Goal: Task Accomplishment & Management: Manage account settings

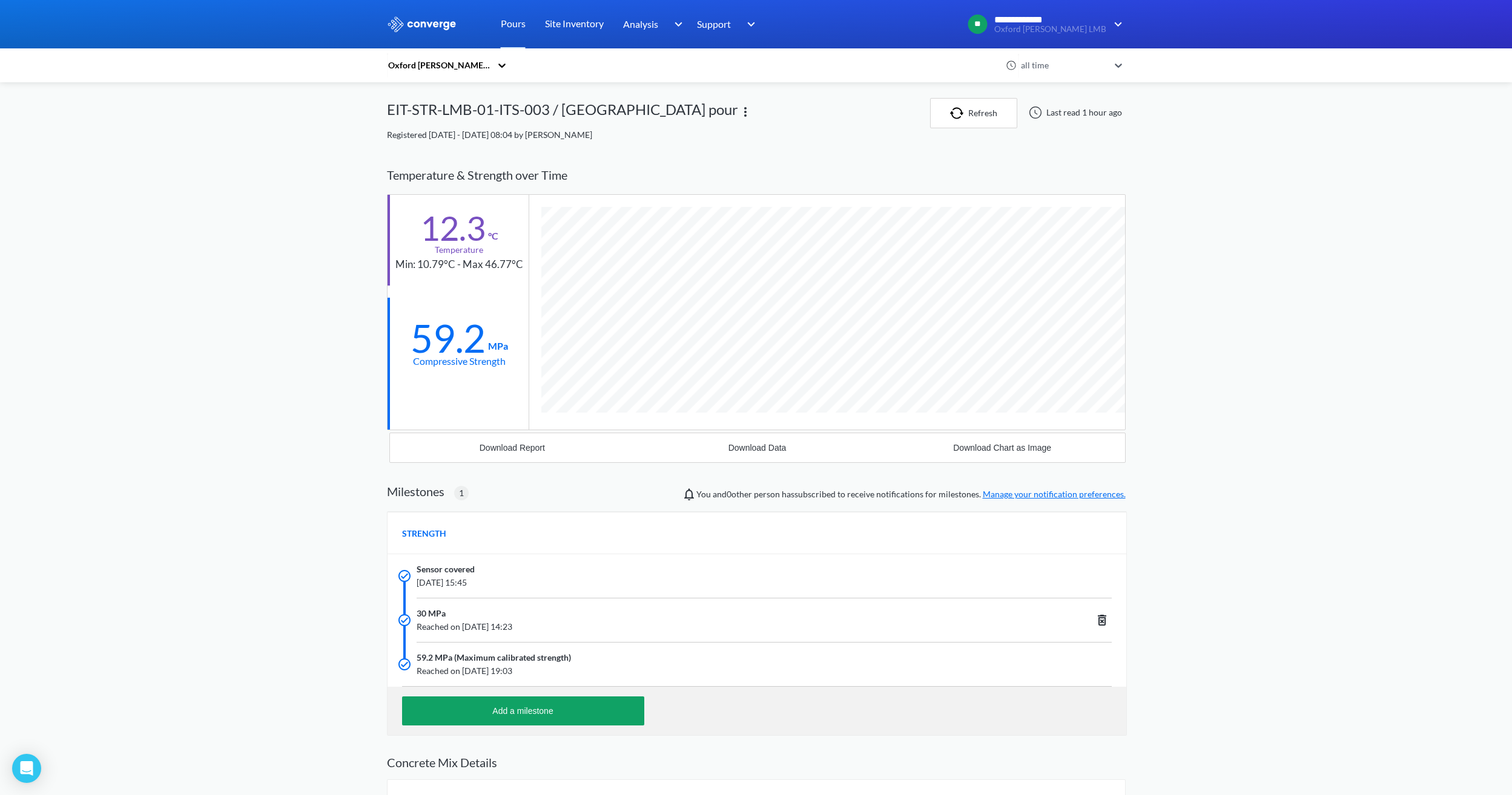
scroll to position [813, 739]
click at [515, 24] on link "Pours" at bounding box center [513, 24] width 25 height 48
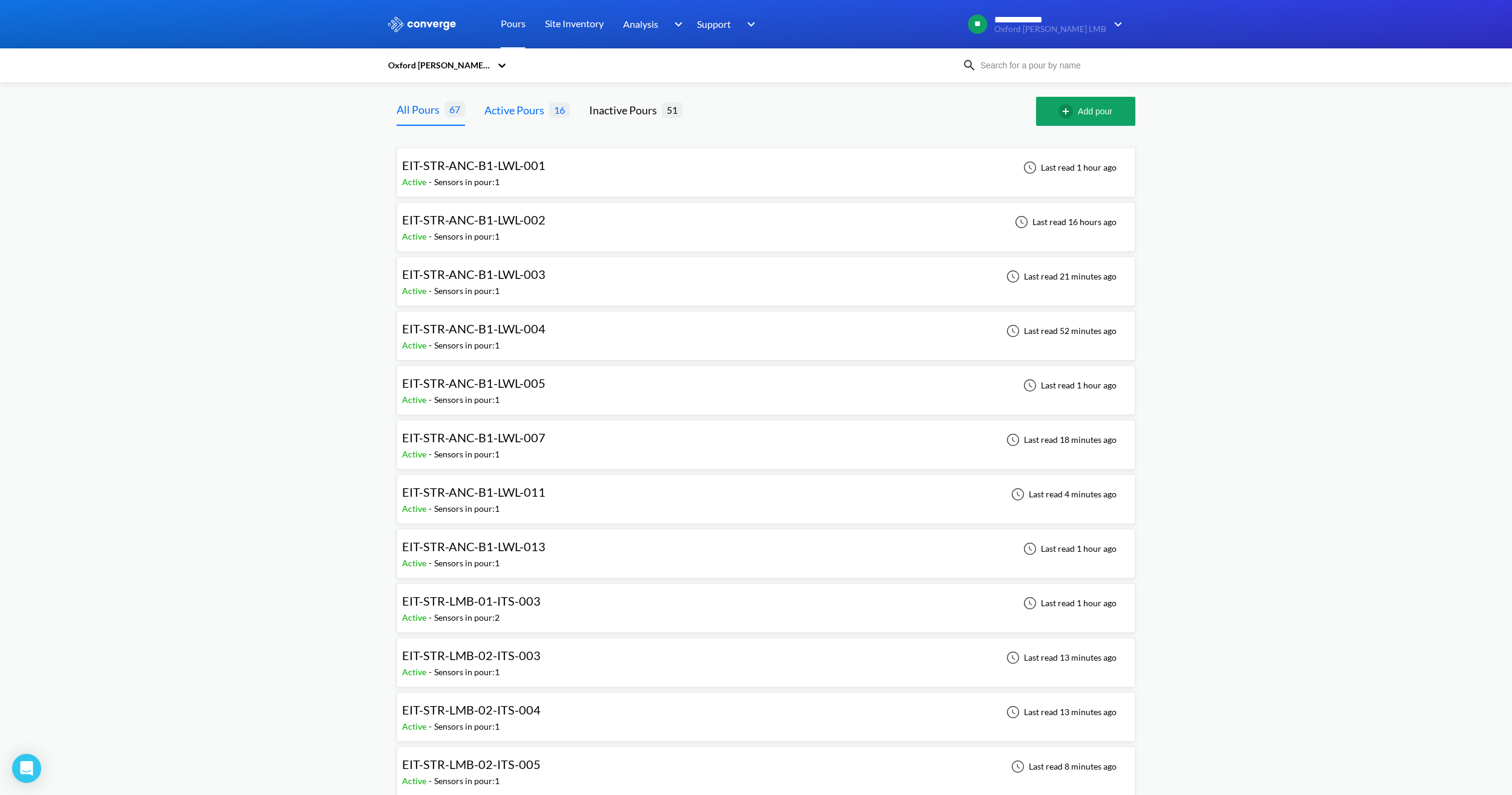
click at [502, 111] on div "Active Pours" at bounding box center [517, 110] width 65 height 16
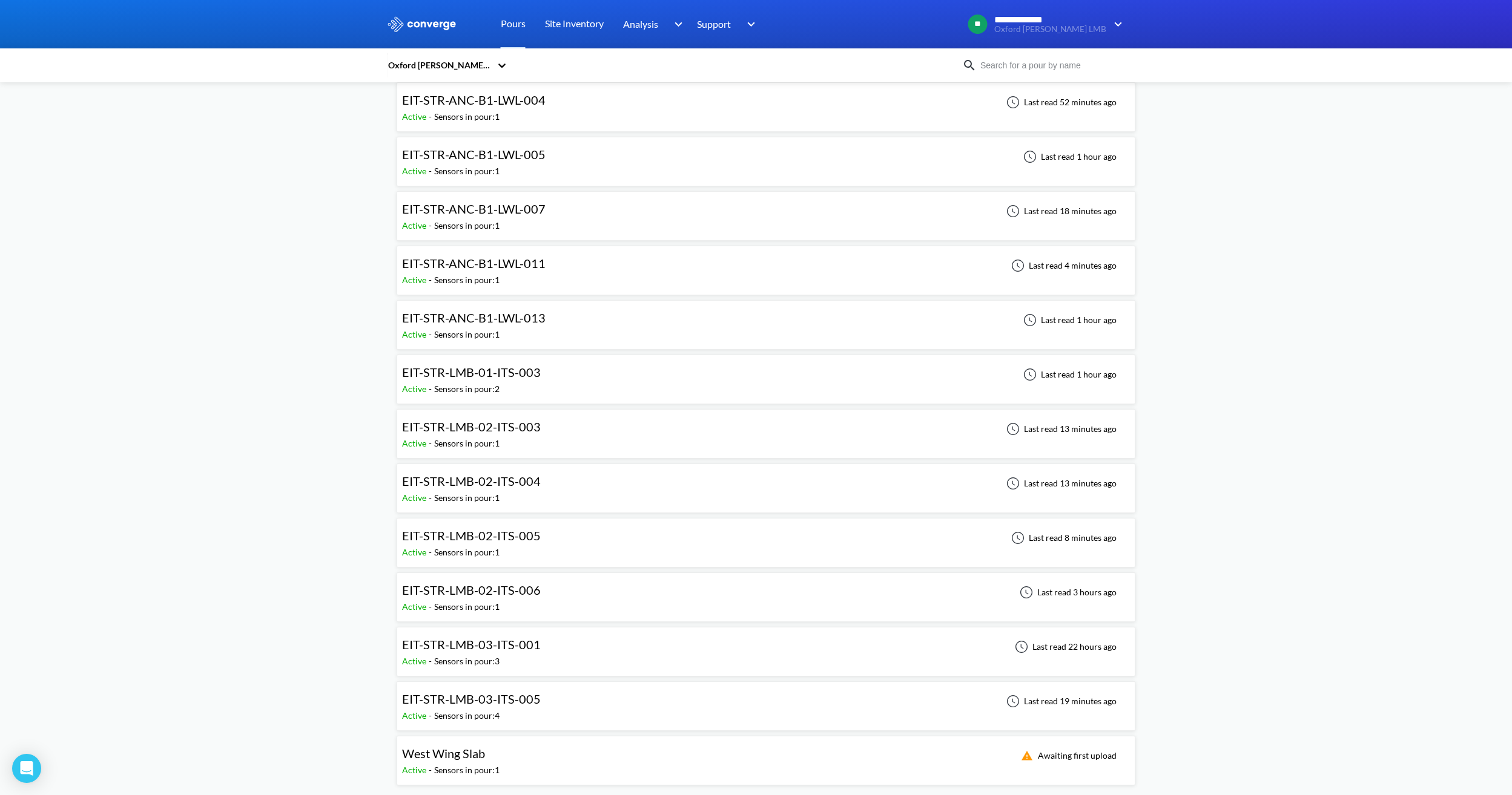
click at [567, 539] on div "EIT-STR-LMB-02-ITS-005 Active - Sensors in pour: 1 Last read 8 minutes ago" at bounding box center [766, 543] width 728 height 39
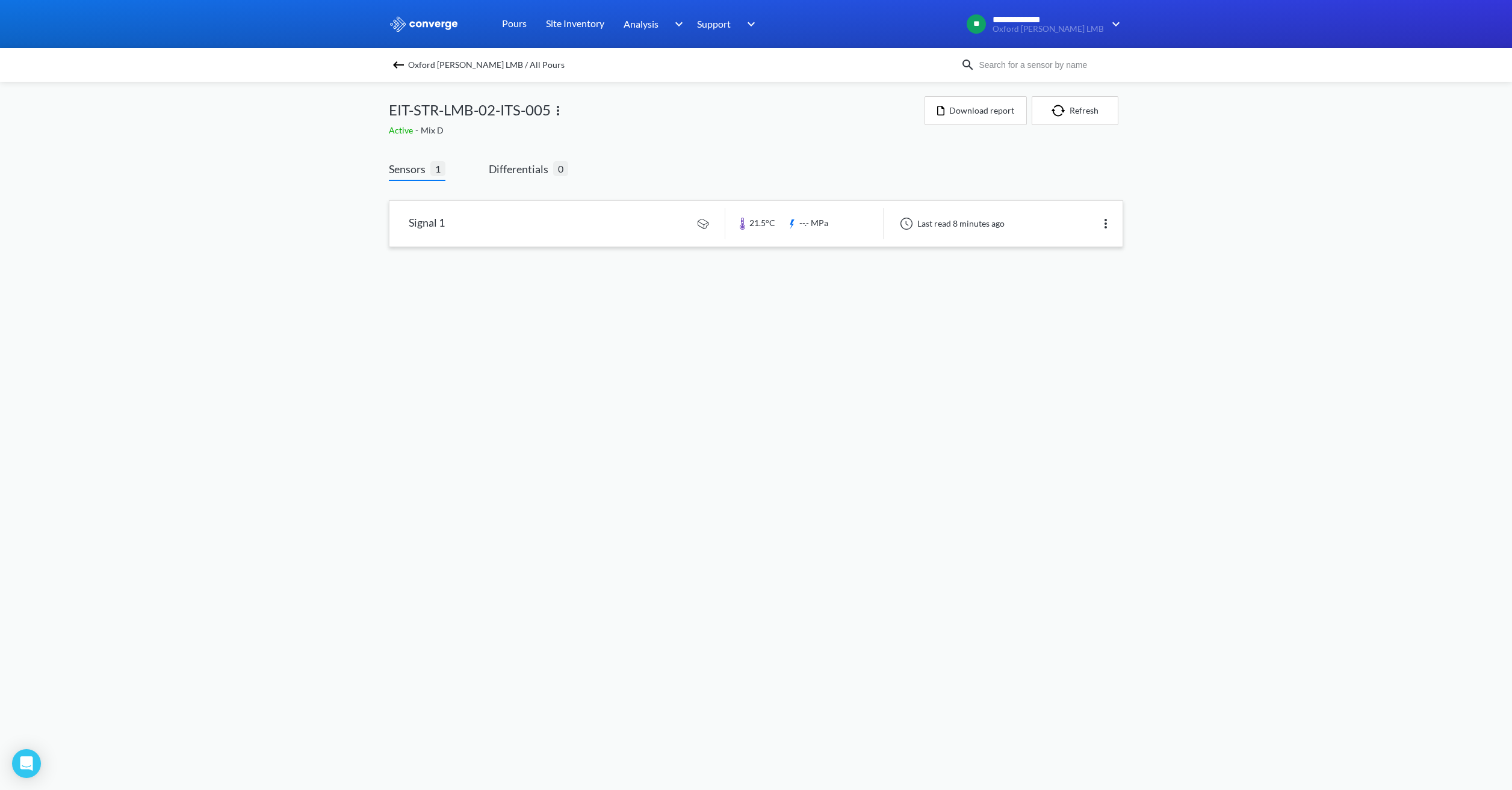
click at [555, 239] on link at bounding box center [756, 224] width 733 height 45
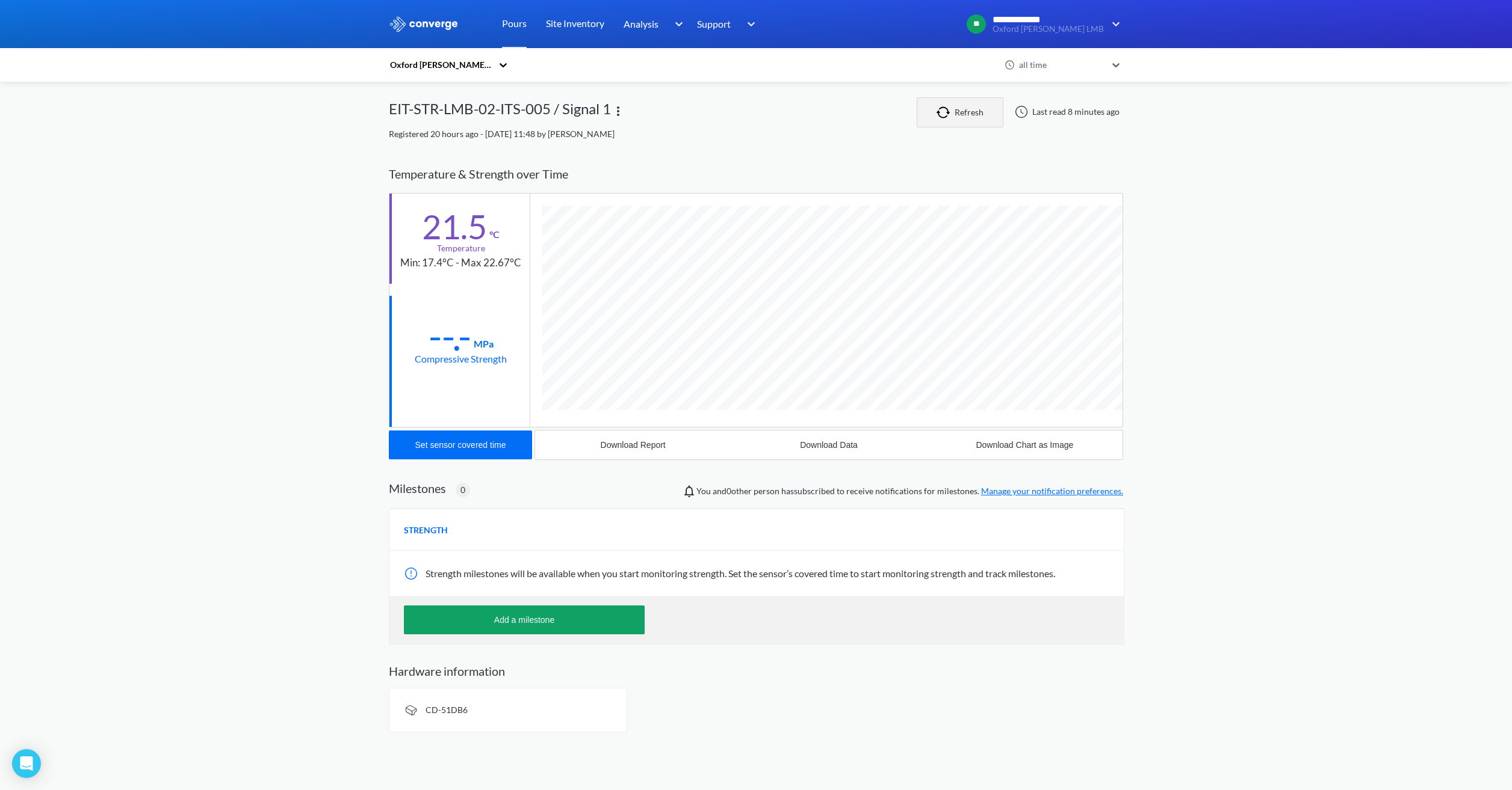
scroll to position [635, 734]
click at [961, 109] on button "Refresh" at bounding box center [960, 112] width 87 height 30
click at [466, 450] on div "Set sensor covered time" at bounding box center [461, 445] width 91 height 10
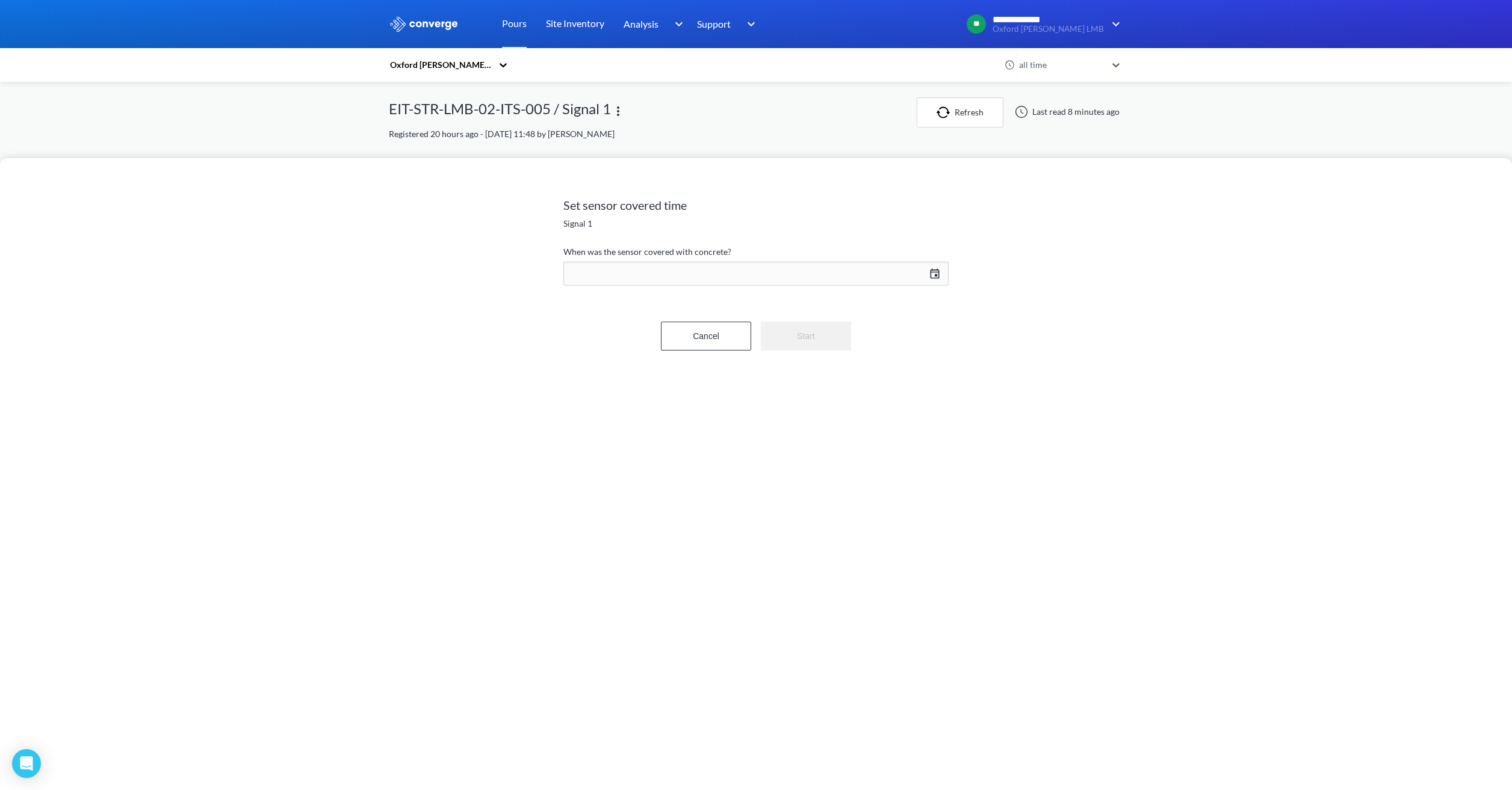
click at [651, 274] on div "[DATE] Press the down arrow key to interact with the calendar and select a date…" at bounding box center [756, 274] width 385 height 29
click at [828, 385] on td "13" at bounding box center [829, 387] width 19 height 18
drag, startPoint x: 842, startPoint y: 470, endPoint x: 814, endPoint y: 473, distance: 28.2
click at [814, 473] on div "07 : 37" at bounding box center [866, 471] width 134 height 44
type input "12"
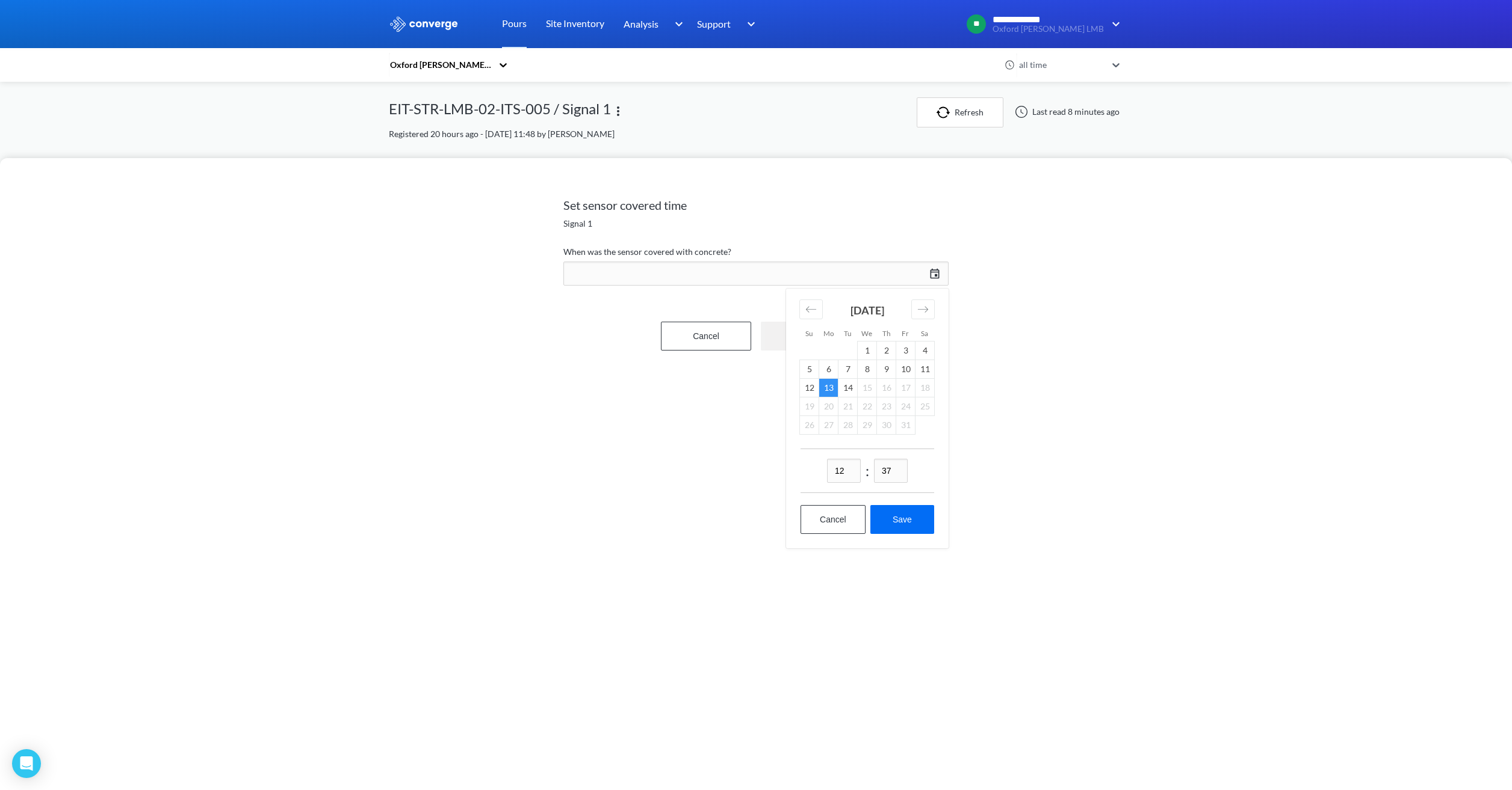
drag, startPoint x: 896, startPoint y: 468, endPoint x: 829, endPoint y: 468, distance: 67.0
click at [829, 468] on div "12 : 37" at bounding box center [866, 471] width 134 height 44
type input "45"
click at [893, 518] on button "Save" at bounding box center [902, 520] width 64 height 29
type input "12:45[DATE]"
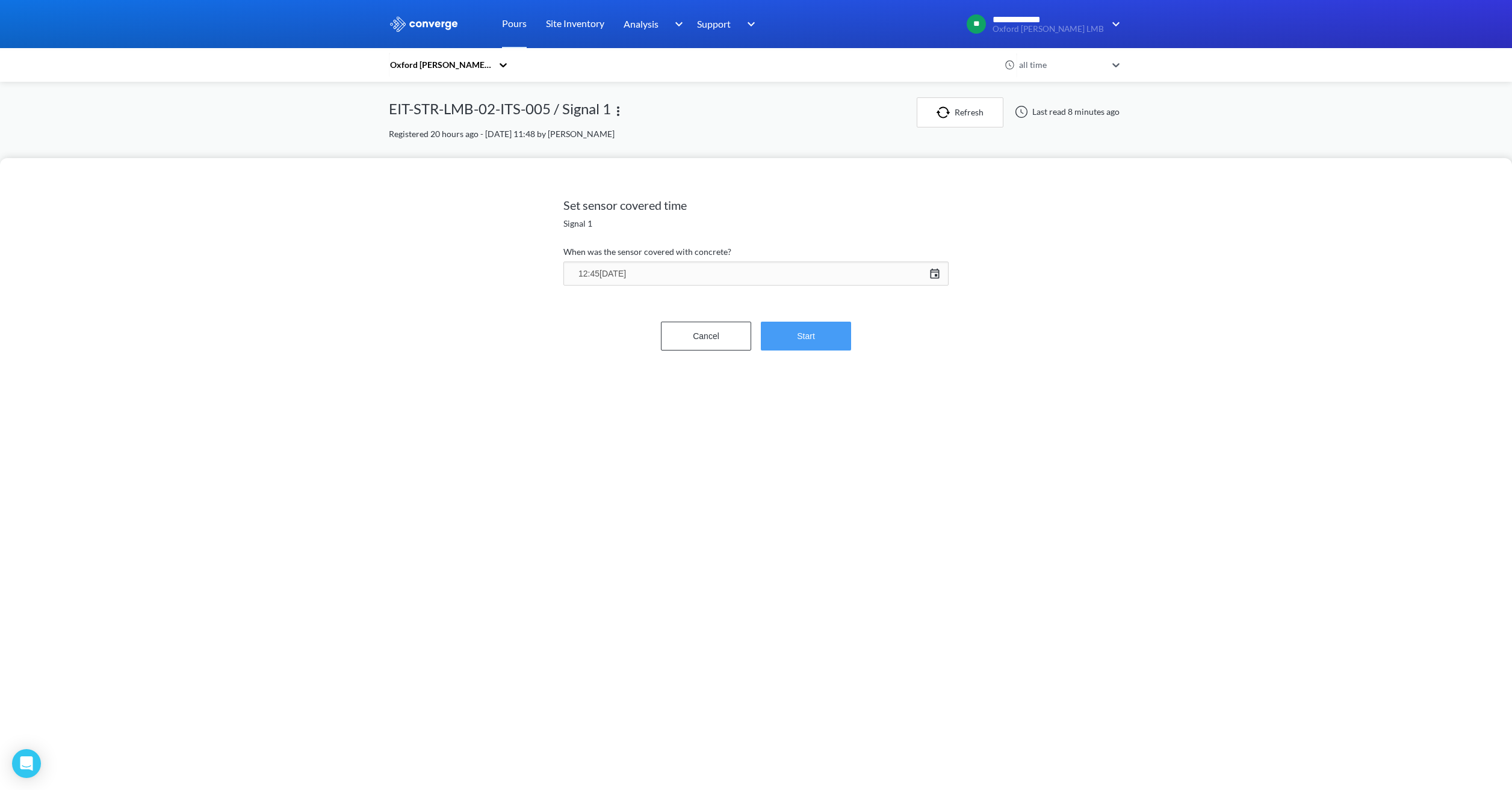
click at [804, 334] on button "Start" at bounding box center [806, 336] width 91 height 29
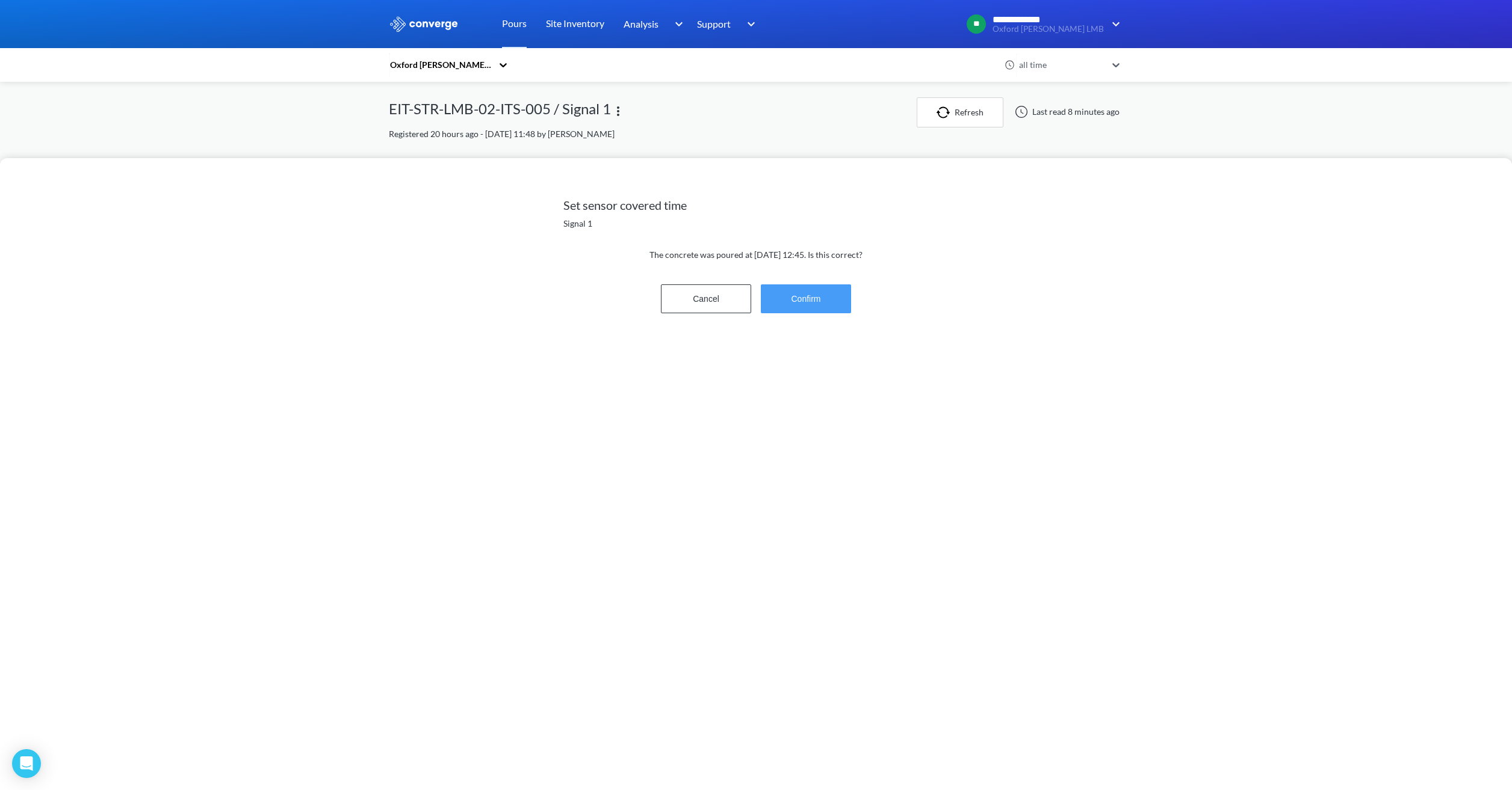
click at [799, 295] on button "Confirm" at bounding box center [806, 299] width 91 height 29
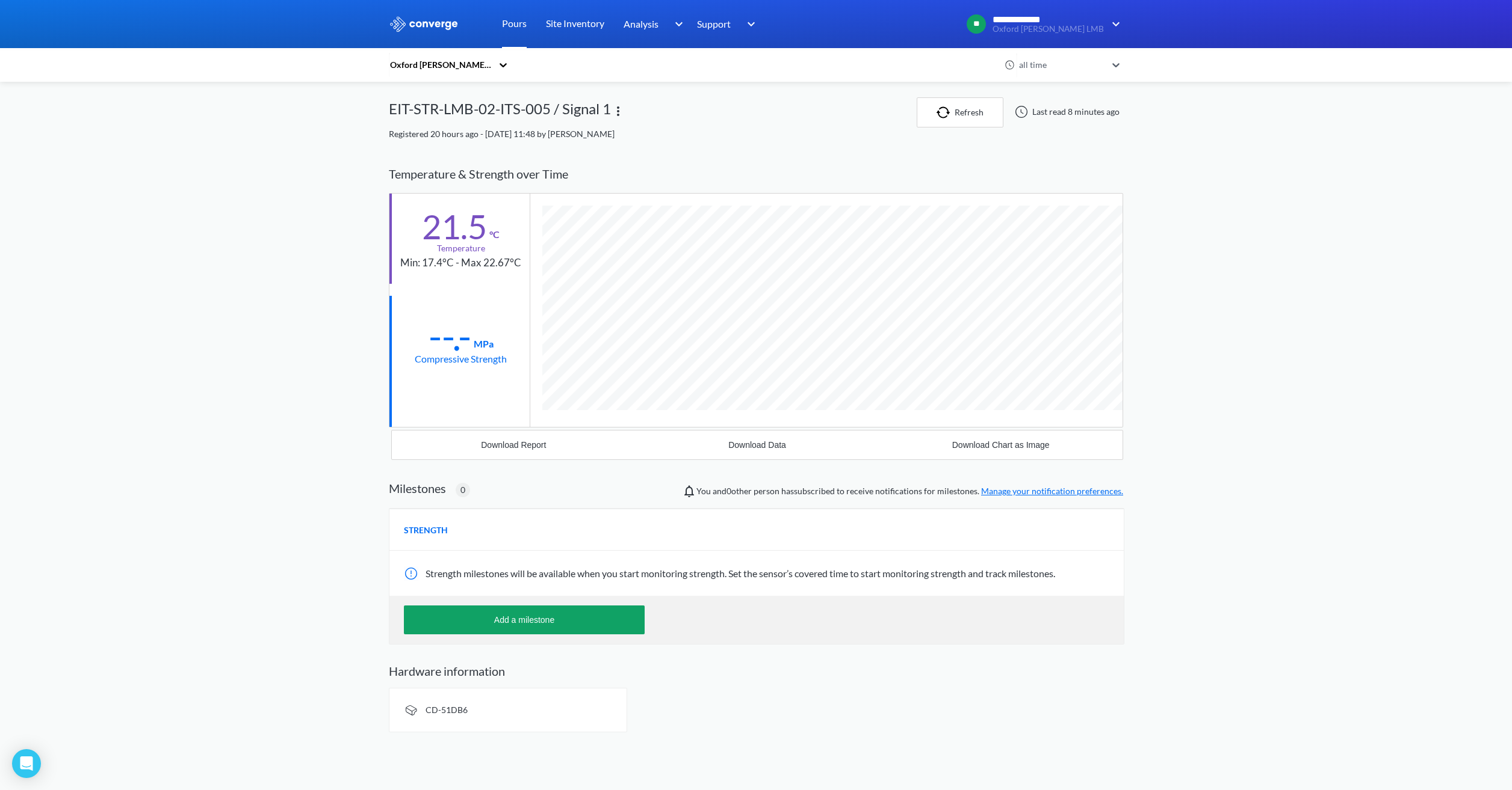
click at [517, 21] on link "Pours" at bounding box center [515, 24] width 25 height 48
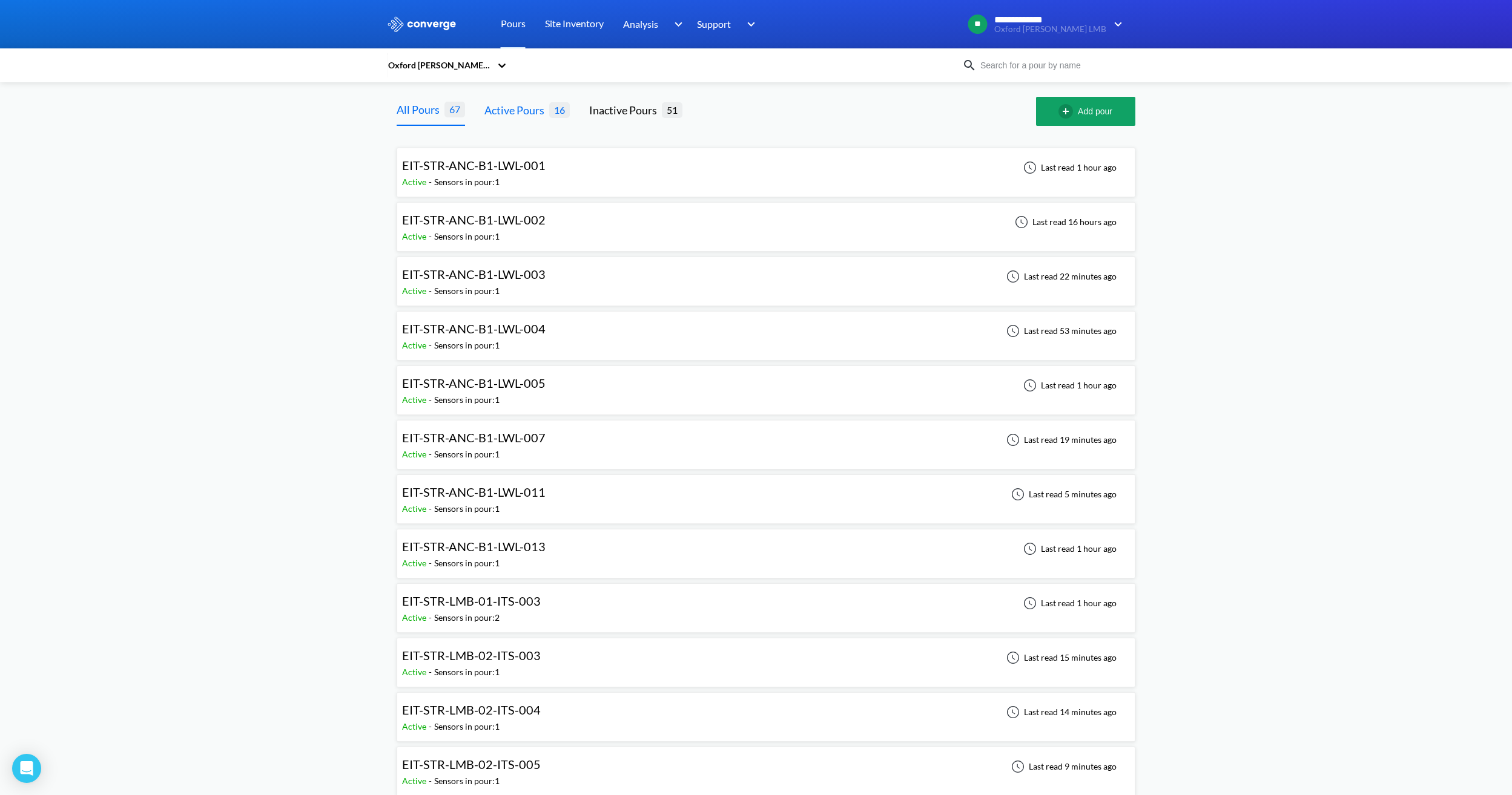
click at [520, 117] on div "Active Pours" at bounding box center [517, 110] width 65 height 16
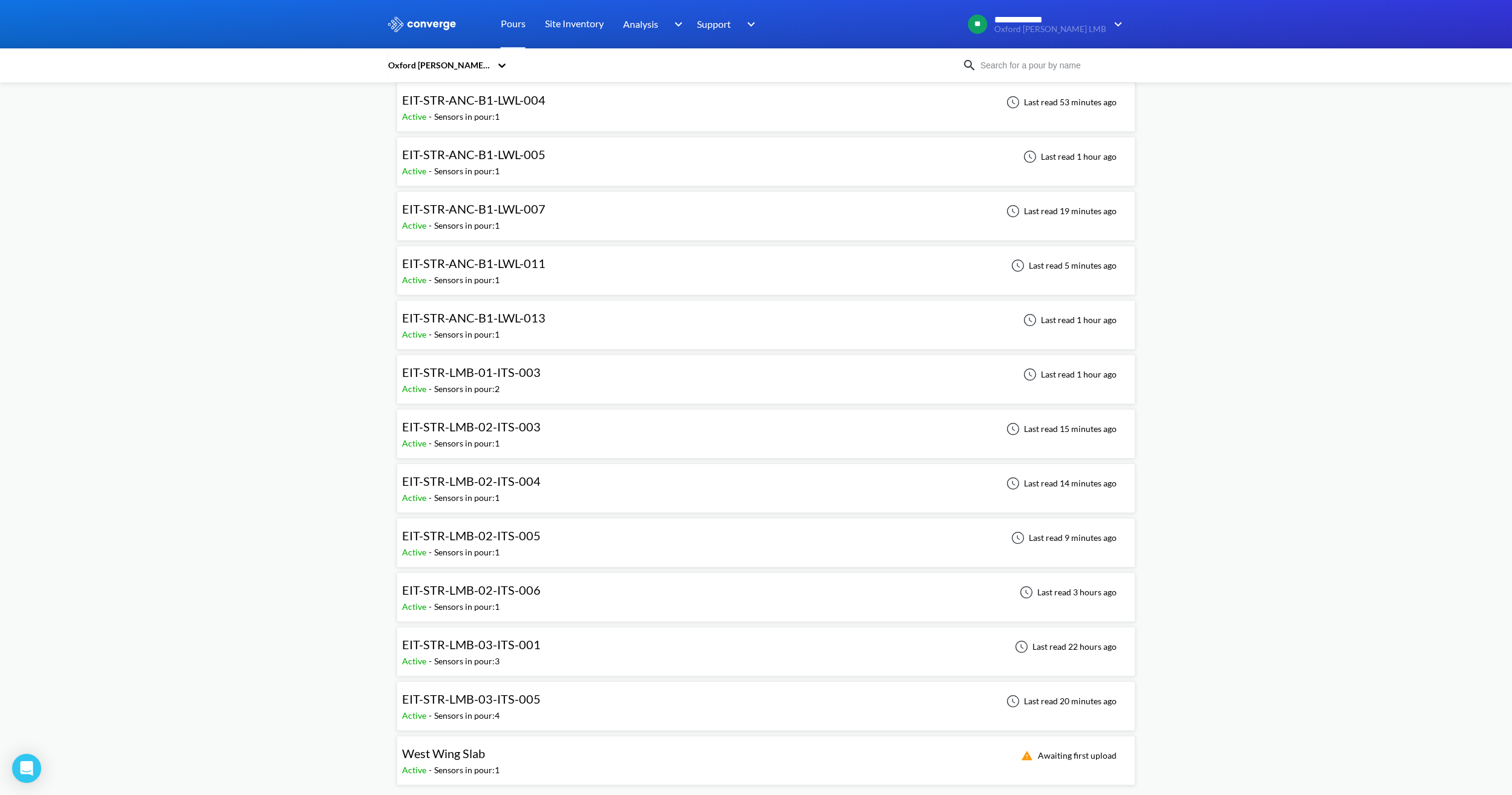
click at [554, 373] on div "EIT-STR-LMB-01-ITS-003 Active - Sensors in pour: 2 Last read 1 hour ago" at bounding box center [766, 380] width 728 height 39
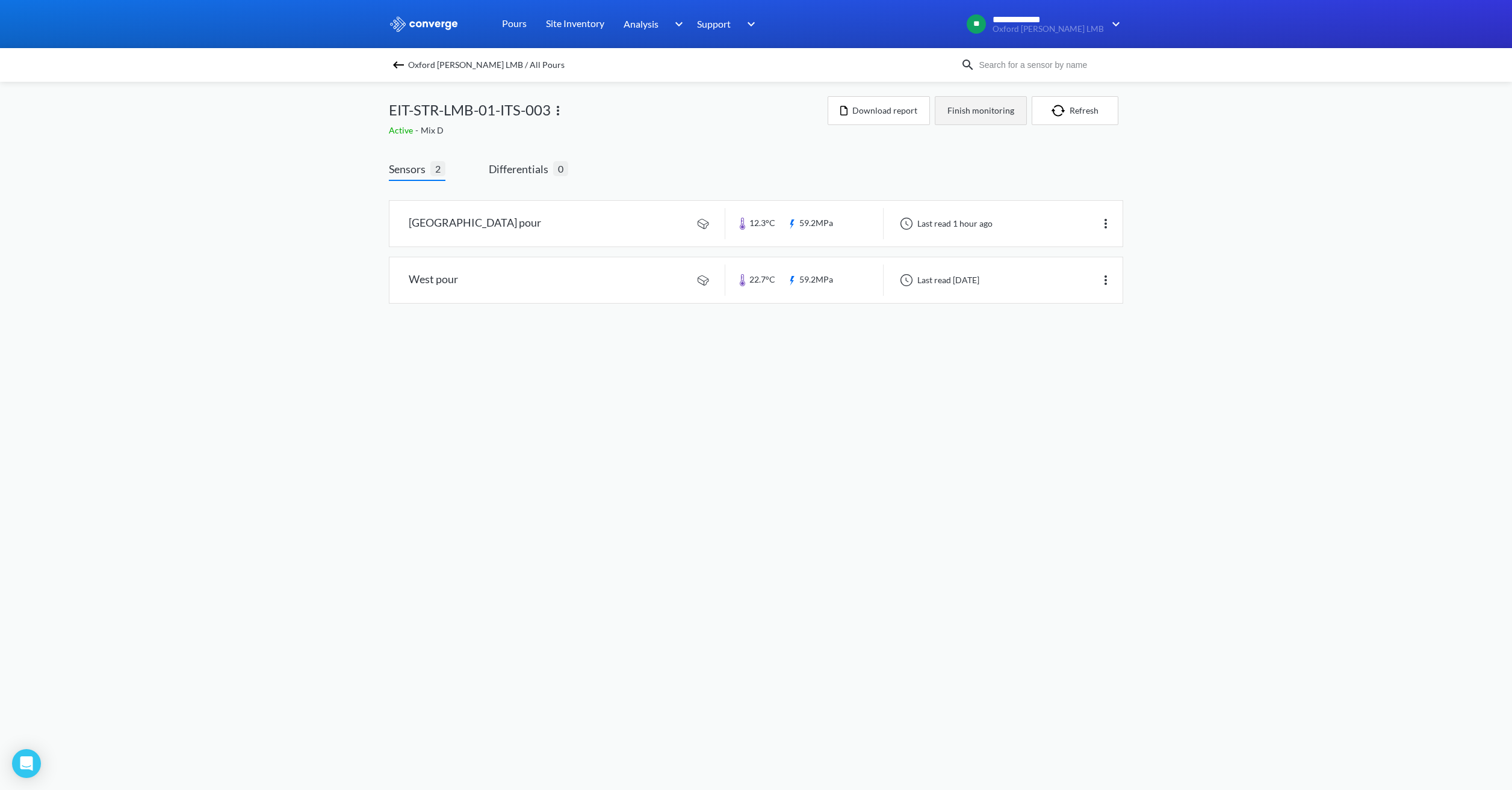
click at [999, 117] on button "Finish monitoring" at bounding box center [981, 111] width 93 height 29
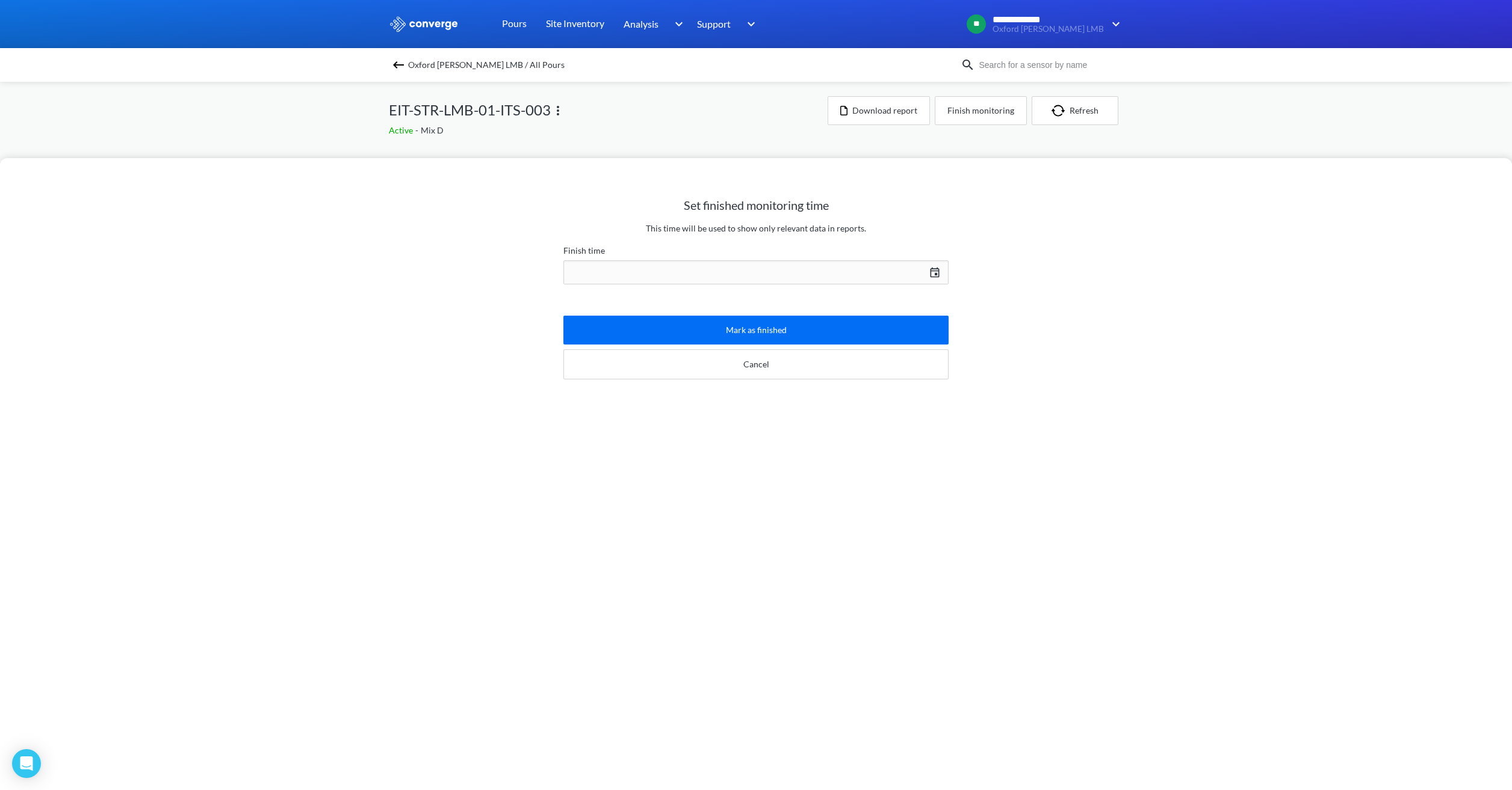
click at [676, 272] on div "[DATE] Press the down arrow key to interact with the calendar and select a date…" at bounding box center [756, 273] width 385 height 29
click at [893, 525] on button "Save" at bounding box center [902, 518] width 64 height 29
type input "07:39[DATE]"
click at [762, 329] on button "Mark as finished" at bounding box center [756, 330] width 385 height 29
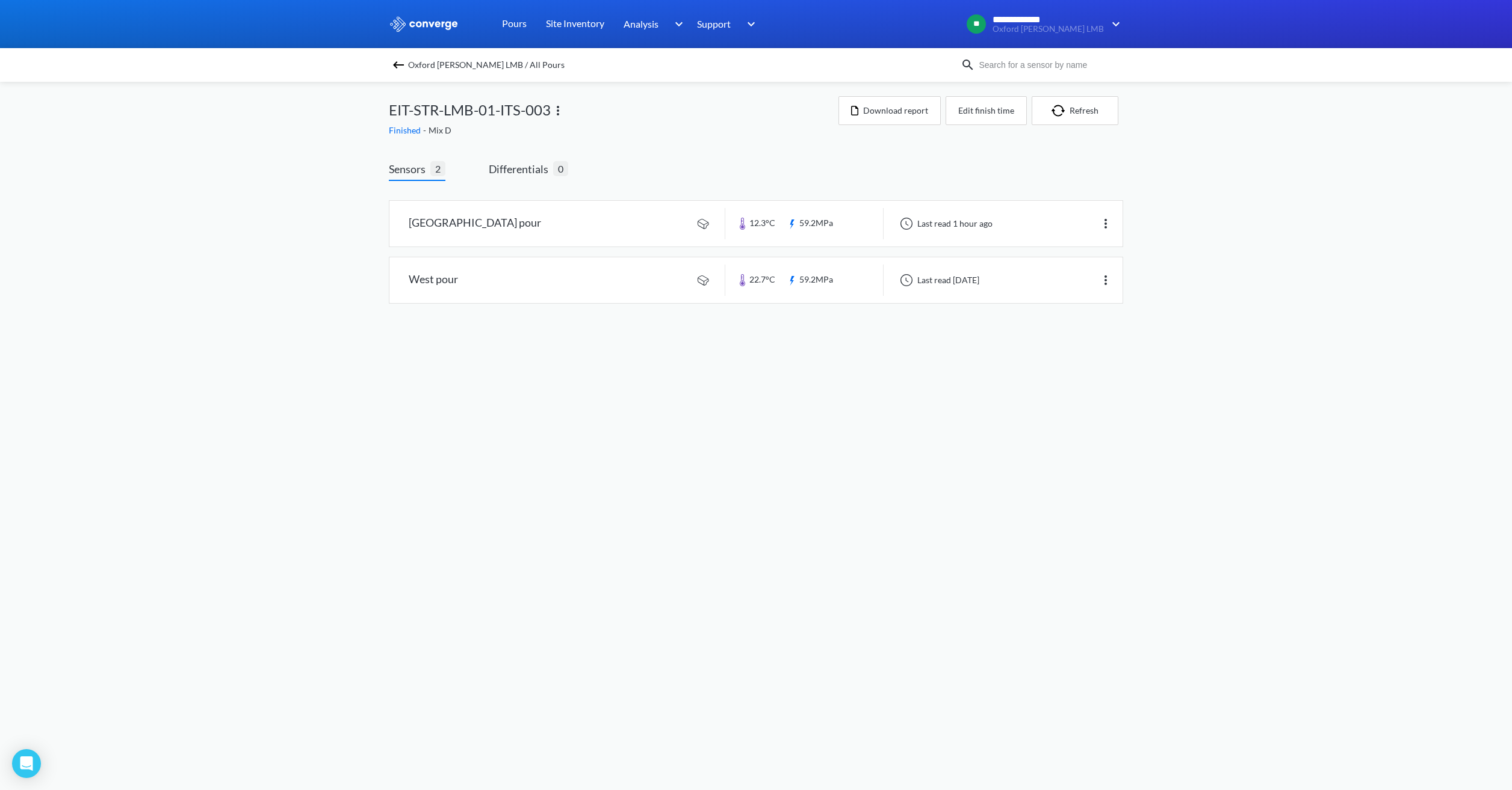
click at [470, 62] on span "Oxford [PERSON_NAME] LMB / All Pours" at bounding box center [486, 65] width 156 height 16
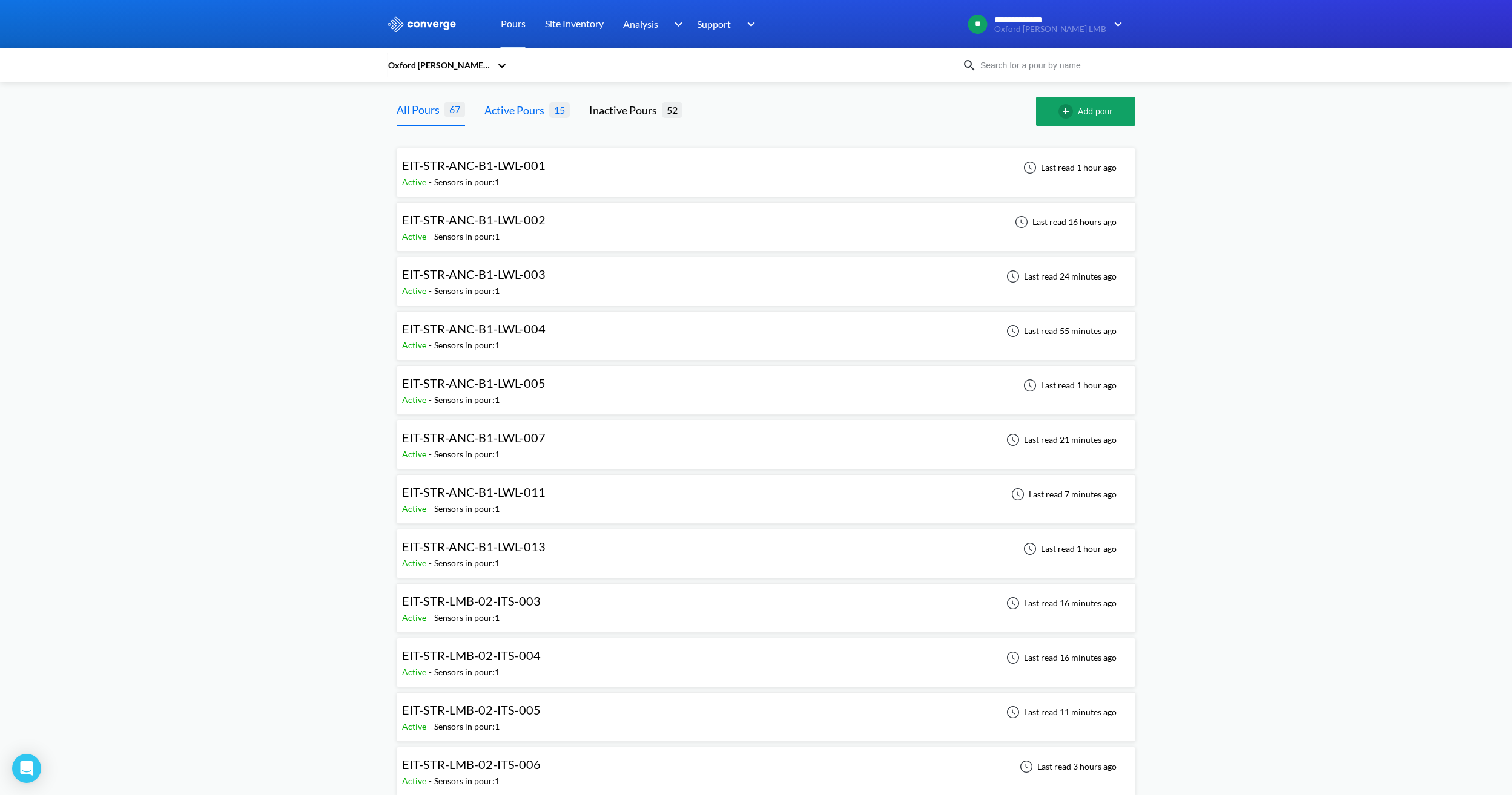
click at [515, 103] on div "Active Pours" at bounding box center [517, 110] width 65 height 16
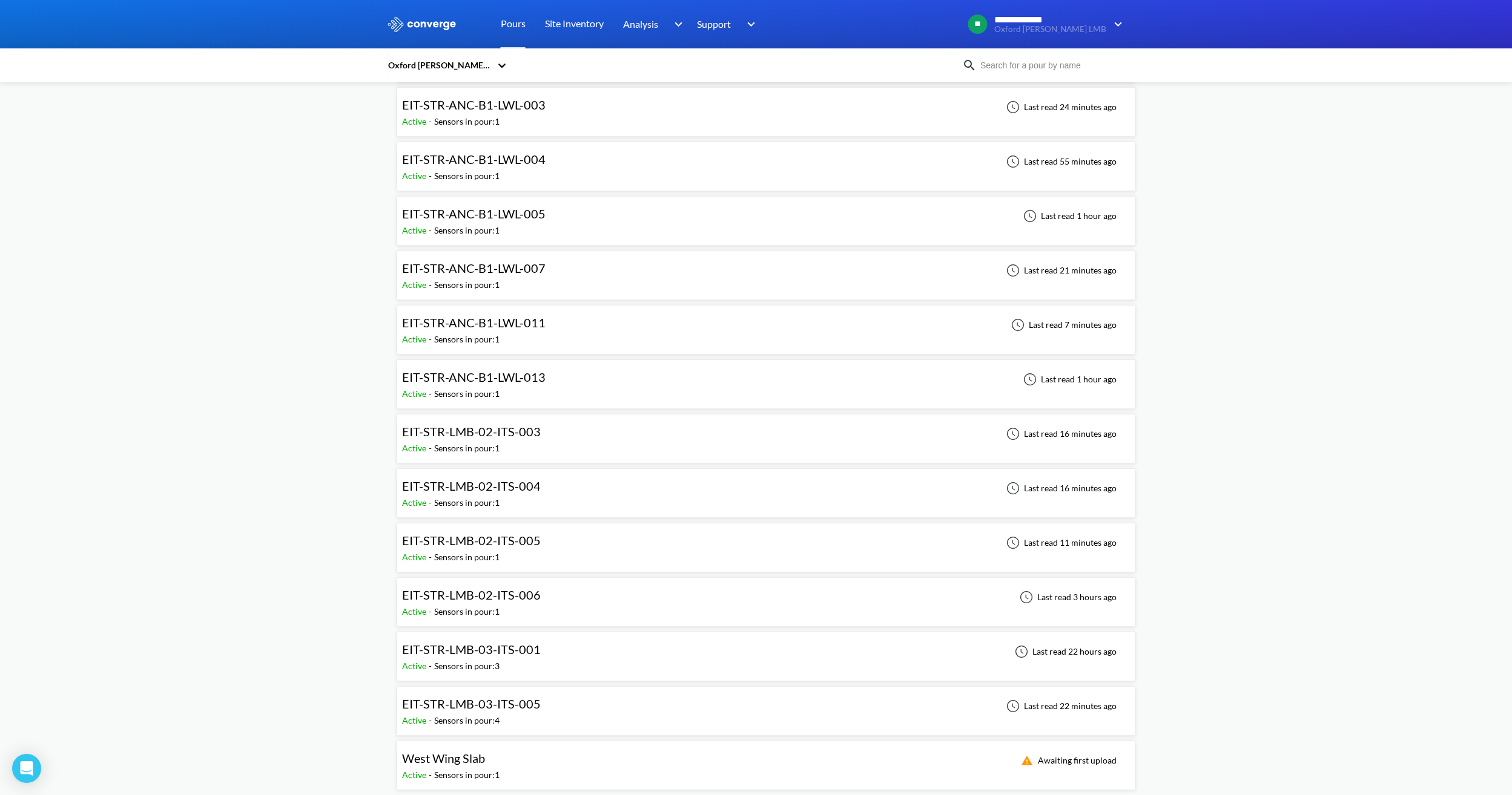
scroll to position [175, 0]
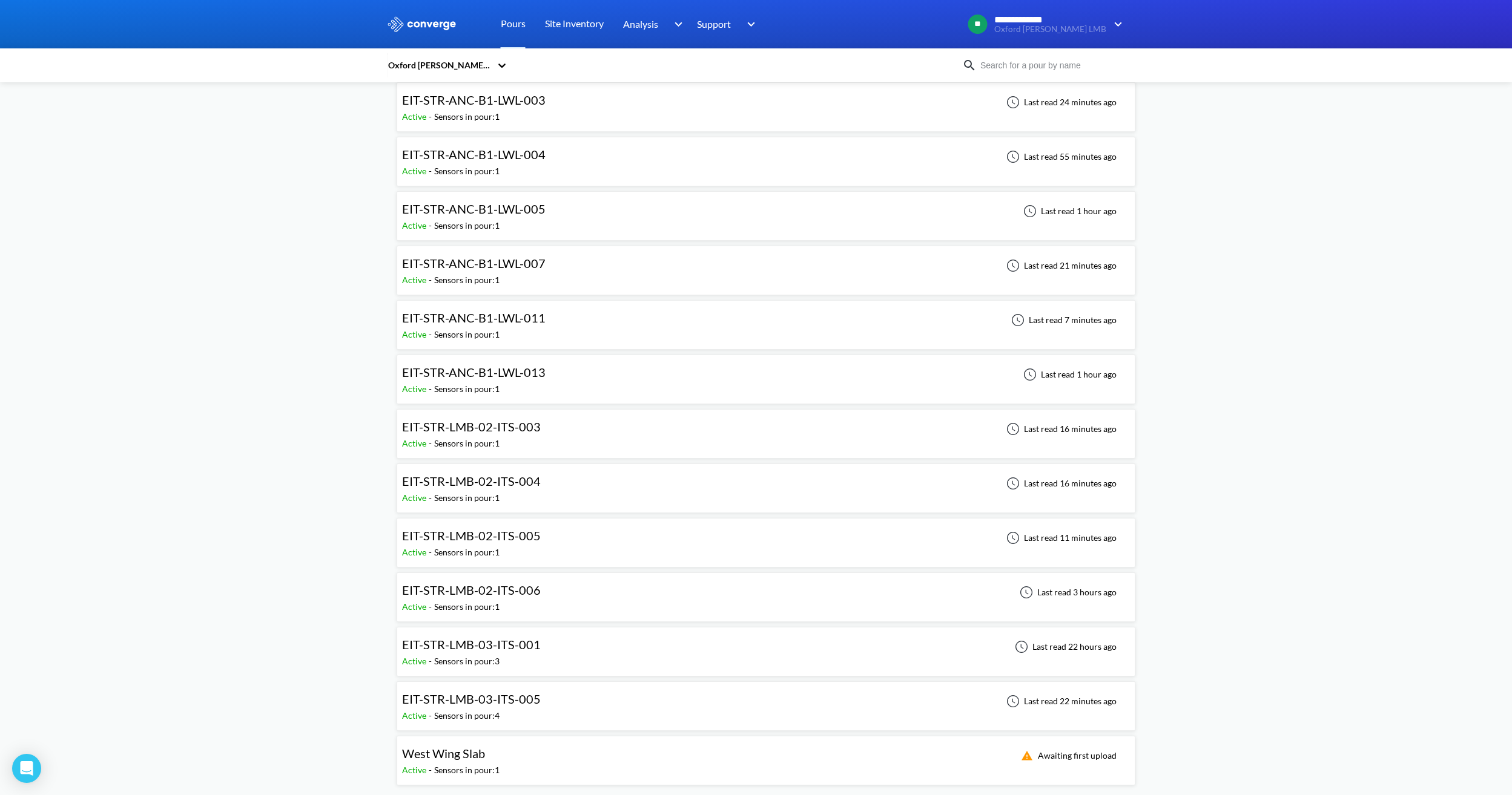
click at [547, 707] on div "EIT-STR-LMB-03-ITS-005 Active - Sensors in pour: 4 Last read 22 minutes ago" at bounding box center [766, 707] width 728 height 39
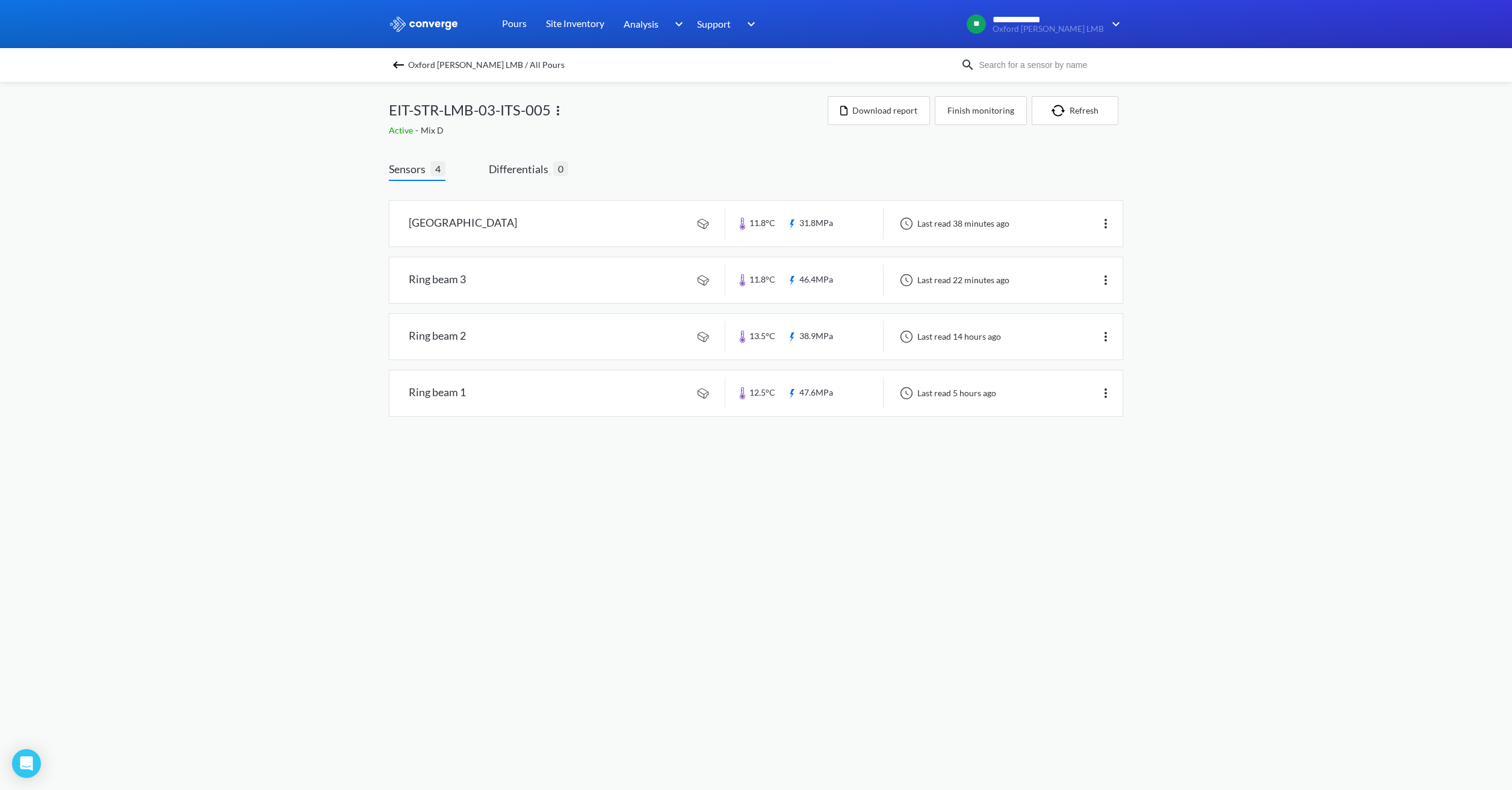
click at [773, 519] on body "**********" at bounding box center [756, 395] width 1512 height 790
click at [584, 217] on link at bounding box center [756, 224] width 733 height 45
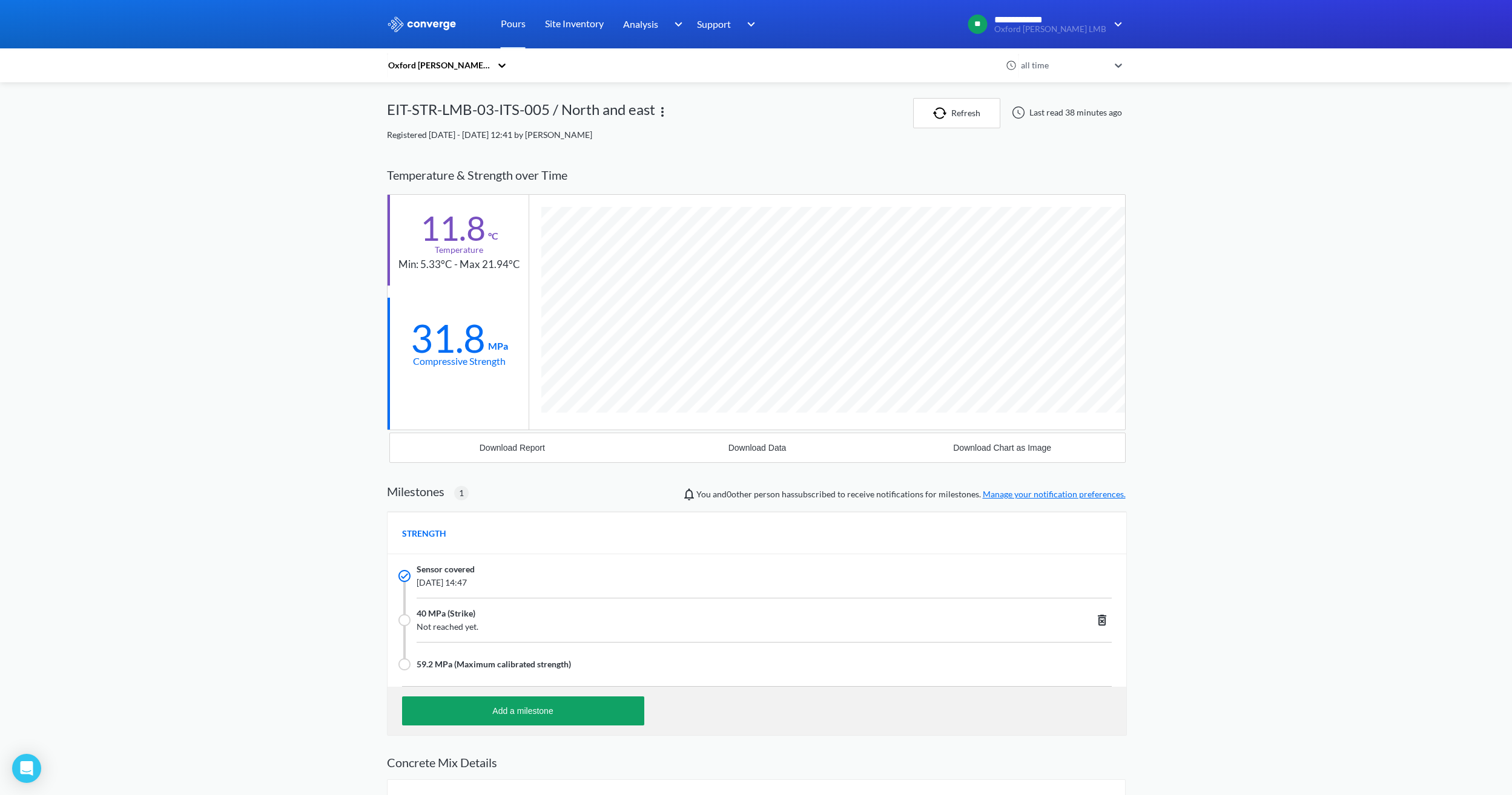
scroll to position [813, 739]
click at [953, 110] on button "Refresh" at bounding box center [957, 112] width 87 height 30
click at [290, 288] on div "**********" at bounding box center [756, 461] width 1512 height 921
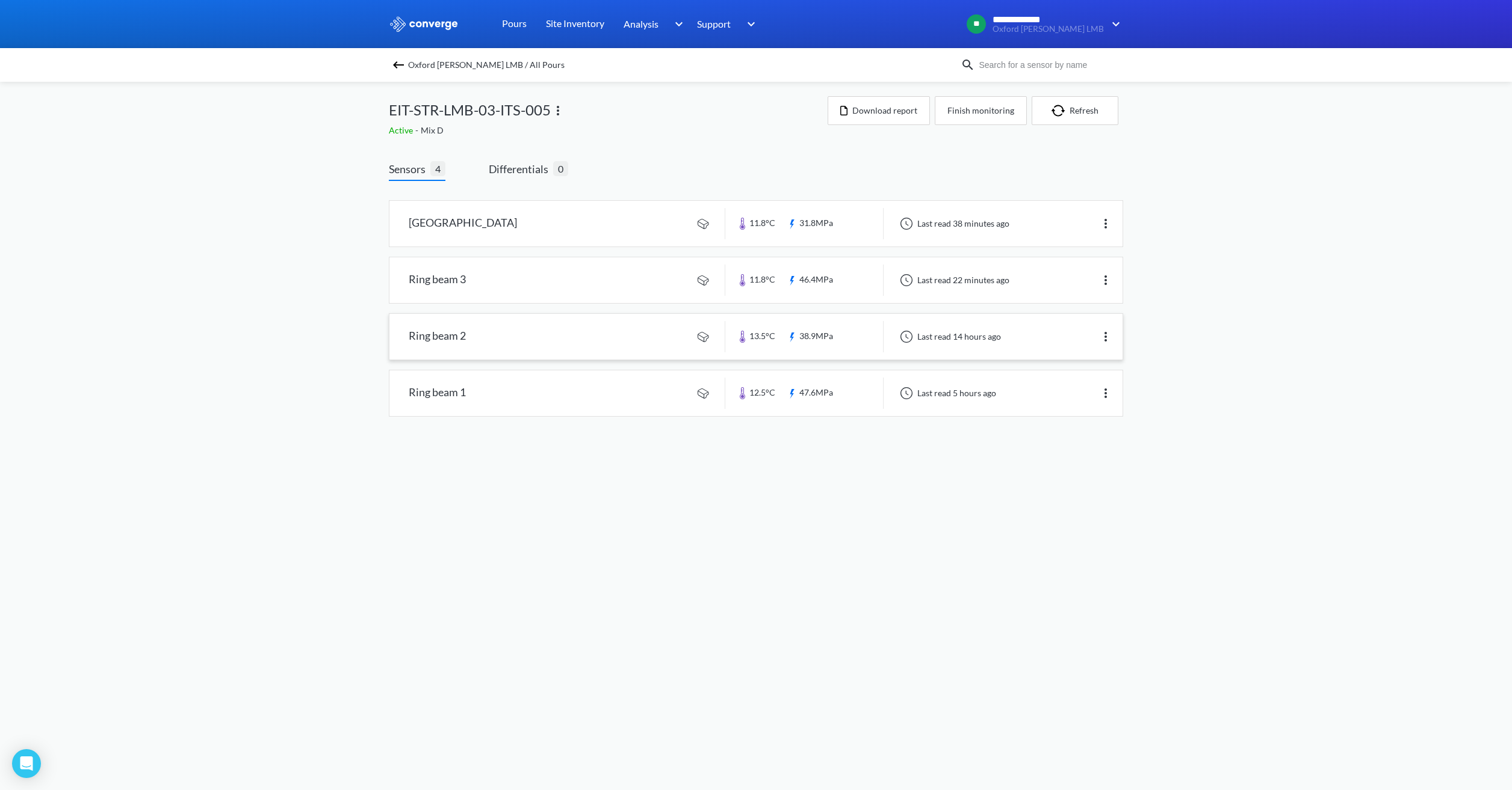
click at [485, 328] on link at bounding box center [756, 336] width 733 height 45
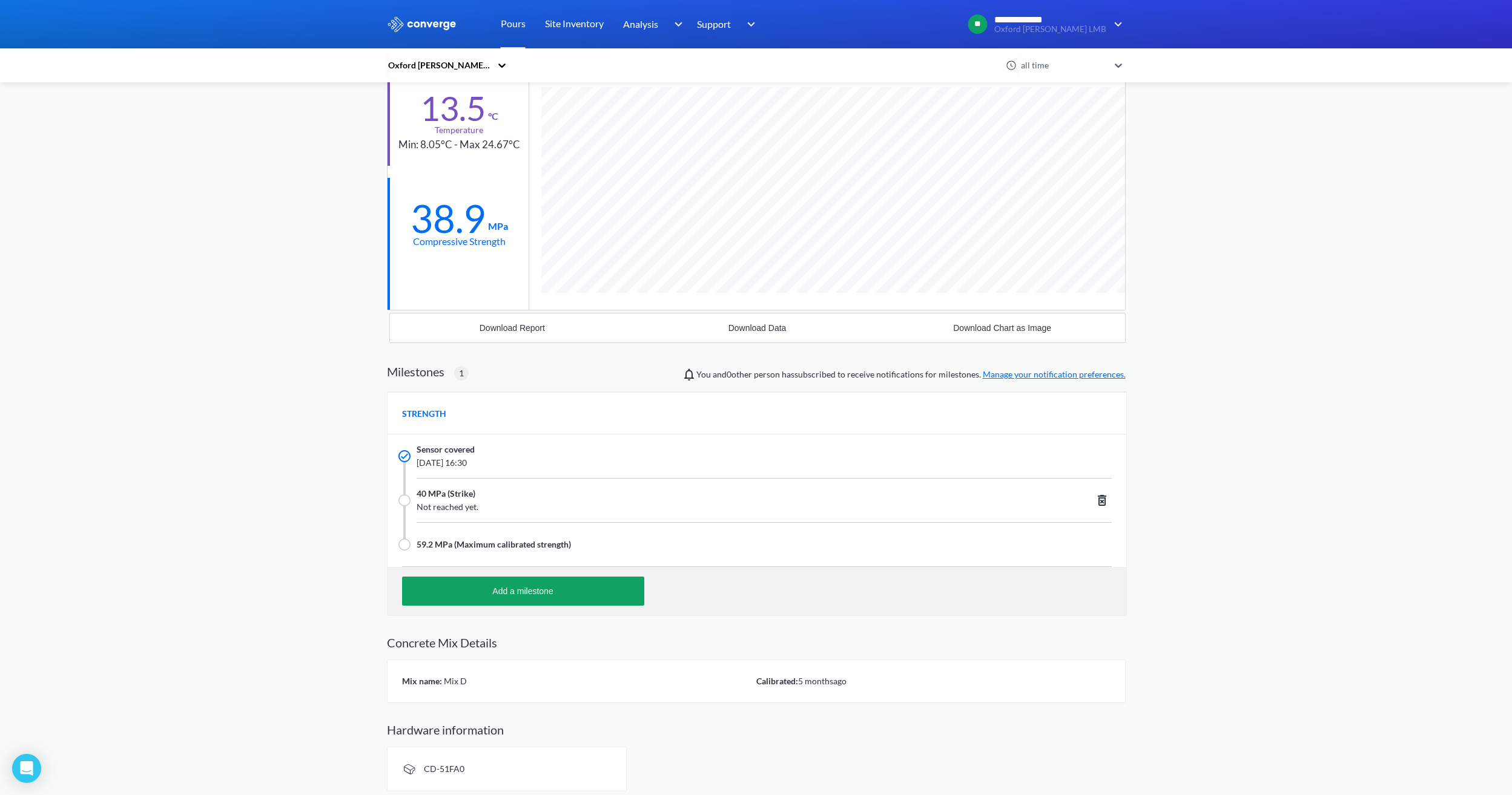
scroll to position [126, 0]
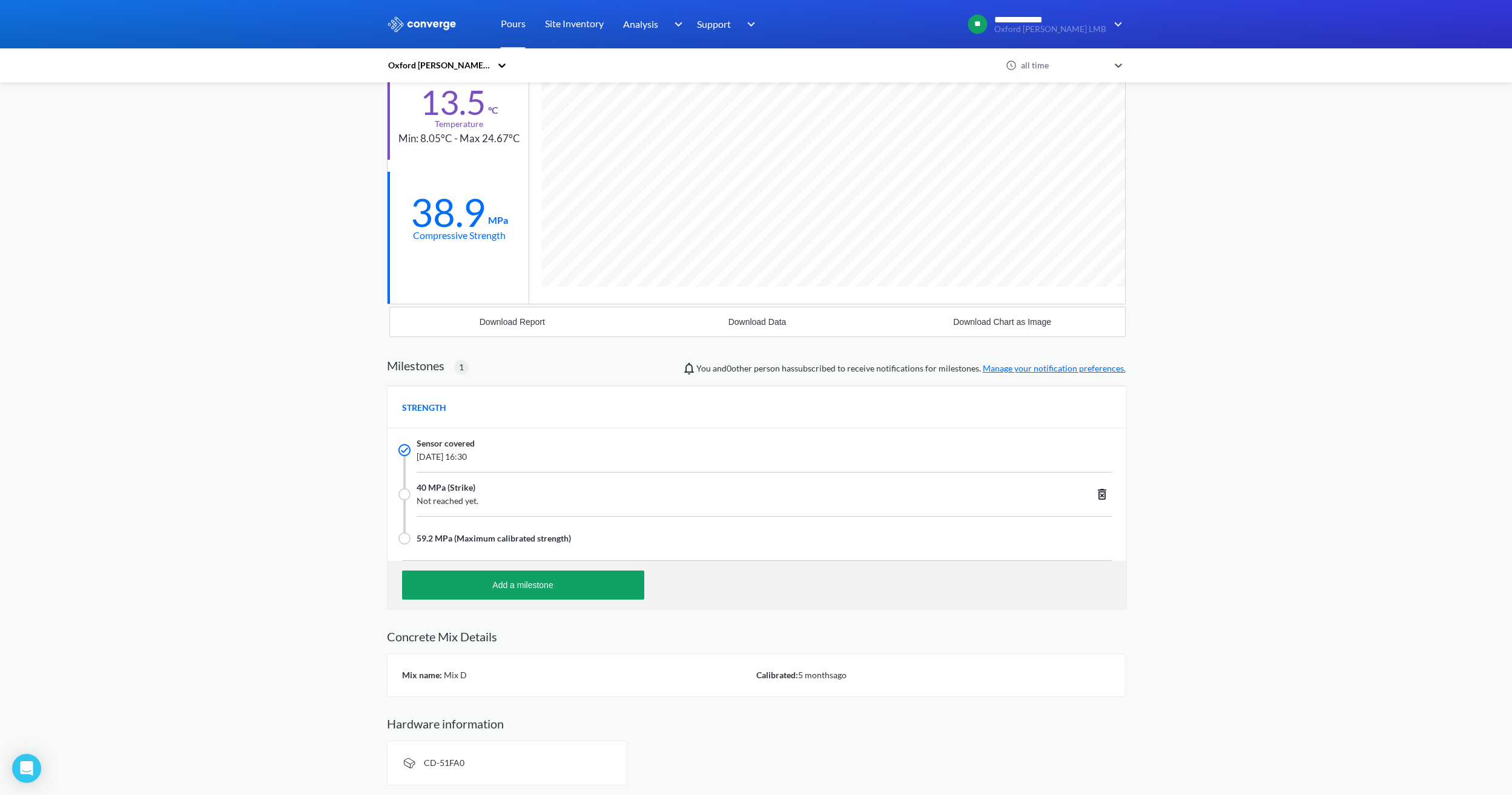
click at [467, 497] on span "Not reached yet." at bounding box center [692, 501] width 549 height 14
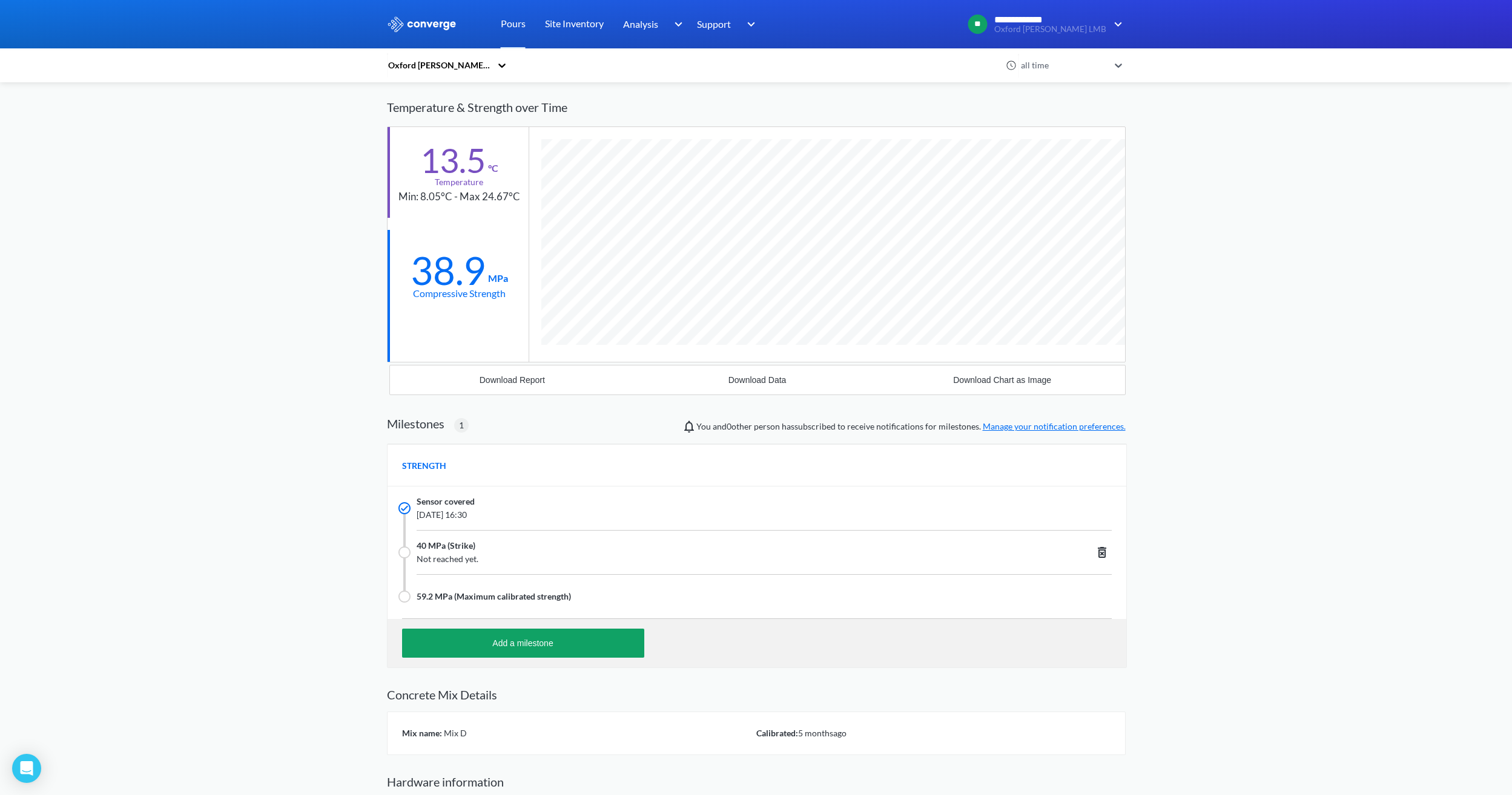
scroll to position [0, 0]
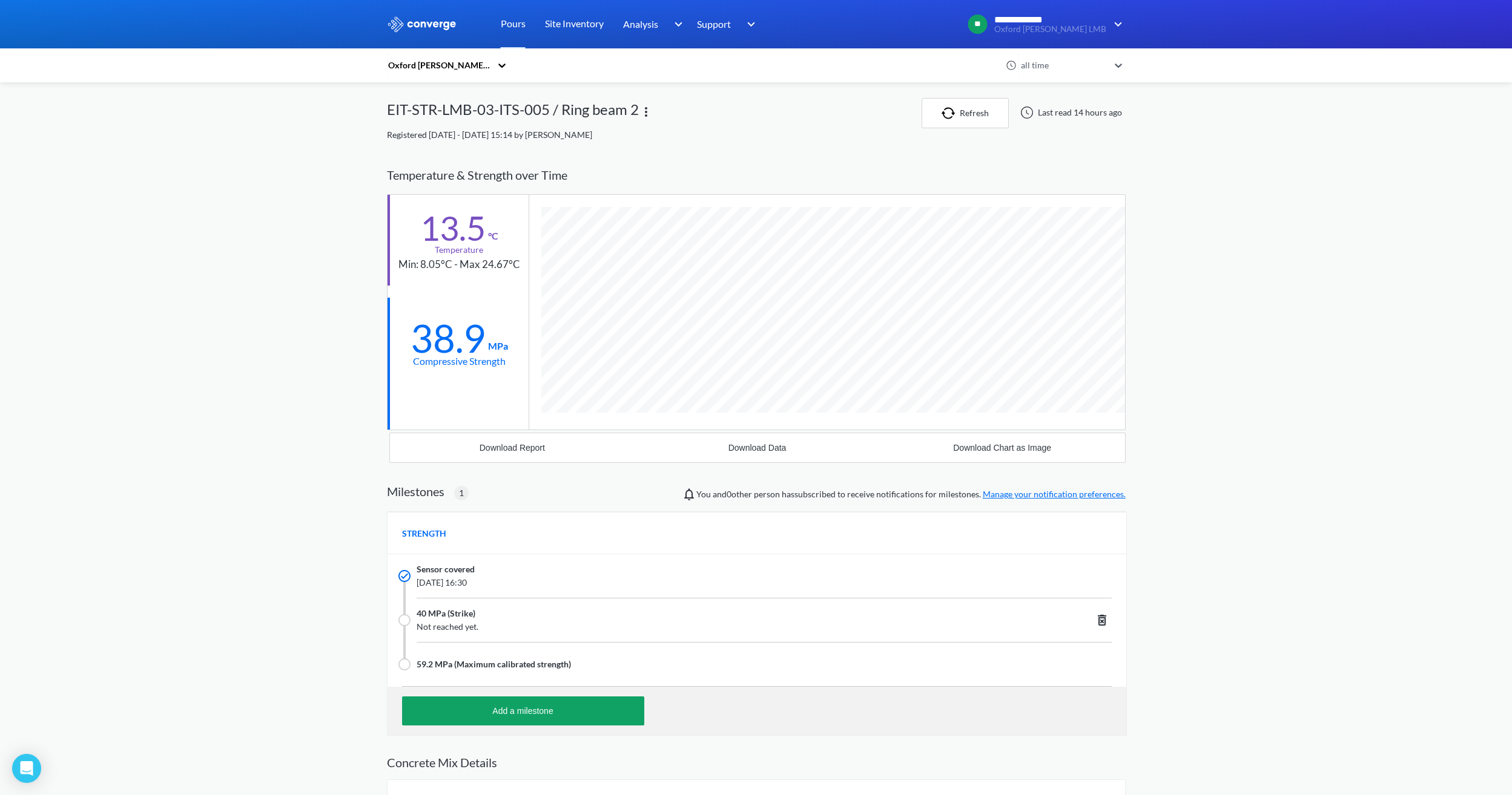
click at [332, 384] on div "**********" at bounding box center [756, 461] width 1512 height 921
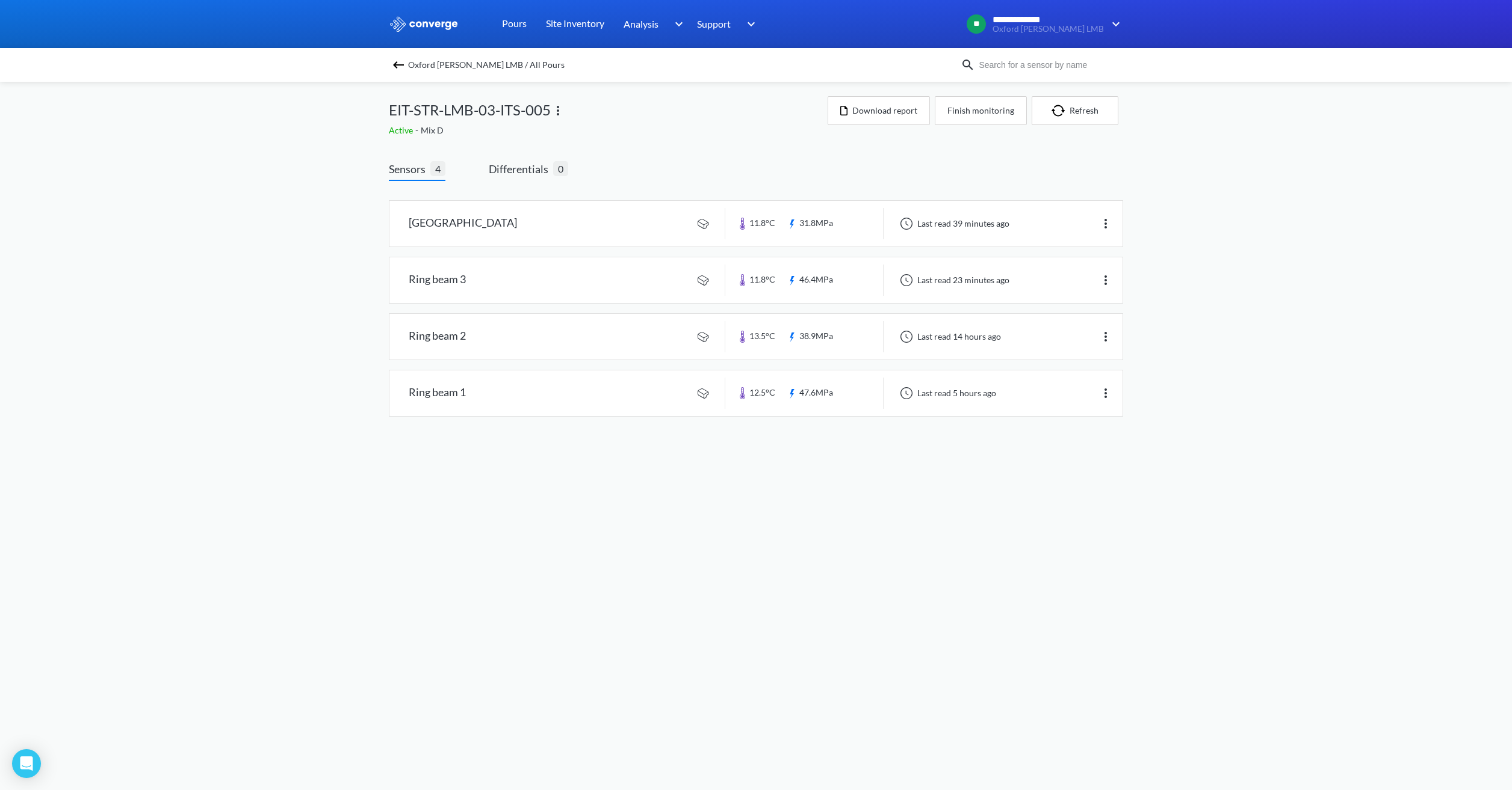
click at [350, 414] on div "**********" at bounding box center [756, 221] width 1512 height 441
click at [460, 65] on span "Oxford [PERSON_NAME] LMB / All Pours" at bounding box center [486, 65] width 156 height 16
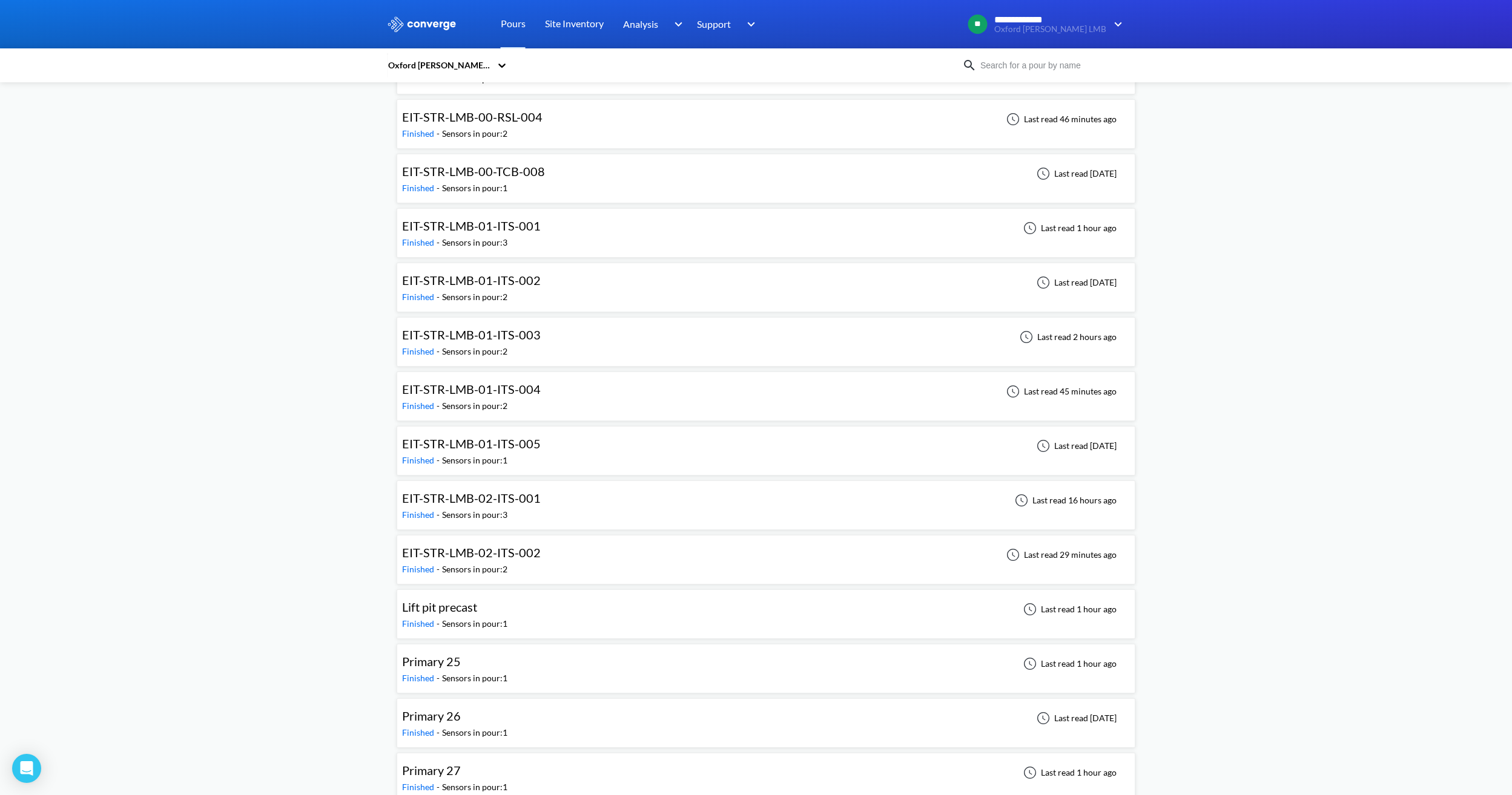
scroll to position [2058, 0]
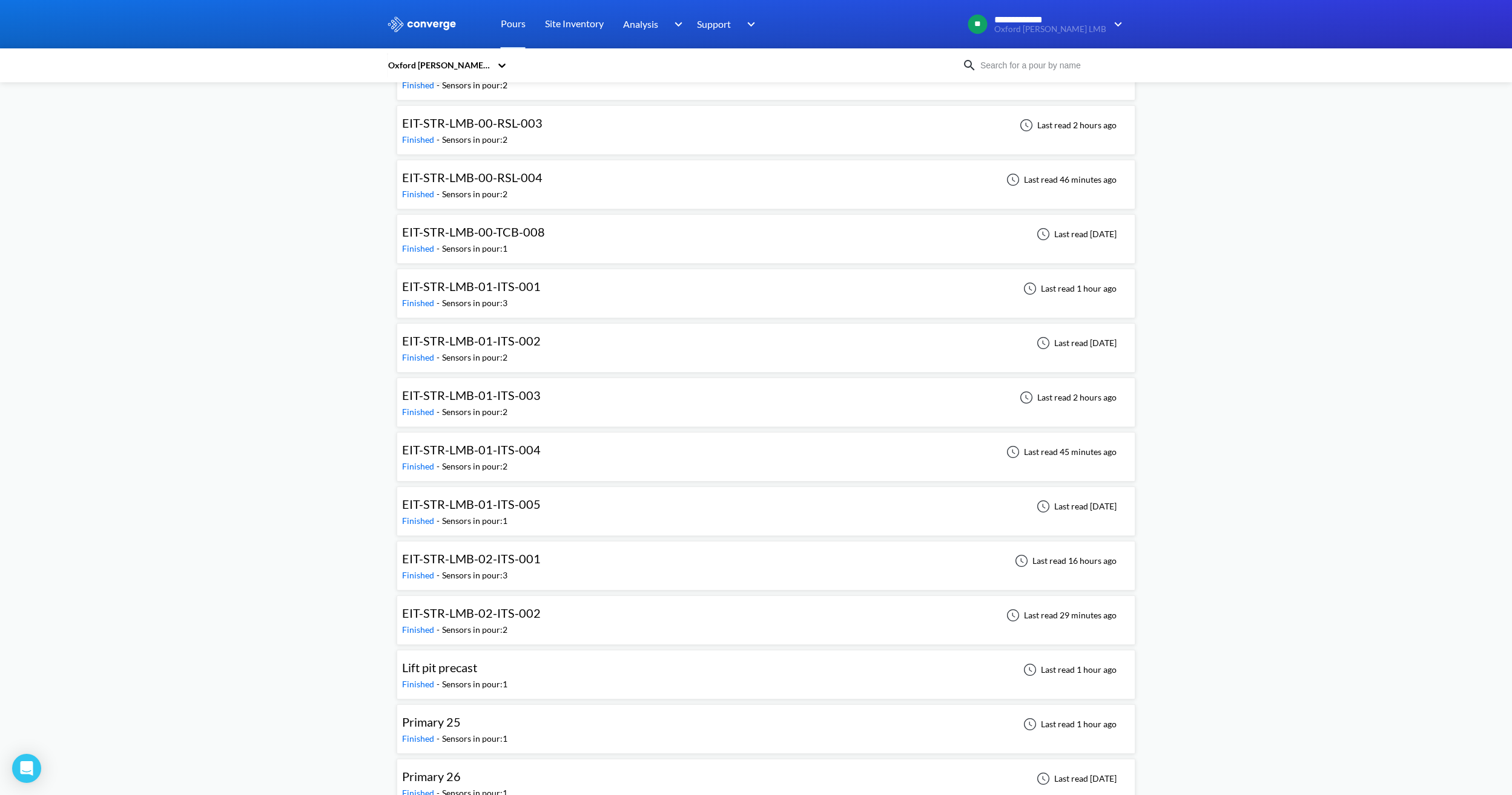
click at [551, 337] on div "EIT-STR-LMB-01-ITS-002 Finished - Sensors in pour: 2 Last read [DATE]" at bounding box center [766, 348] width 728 height 39
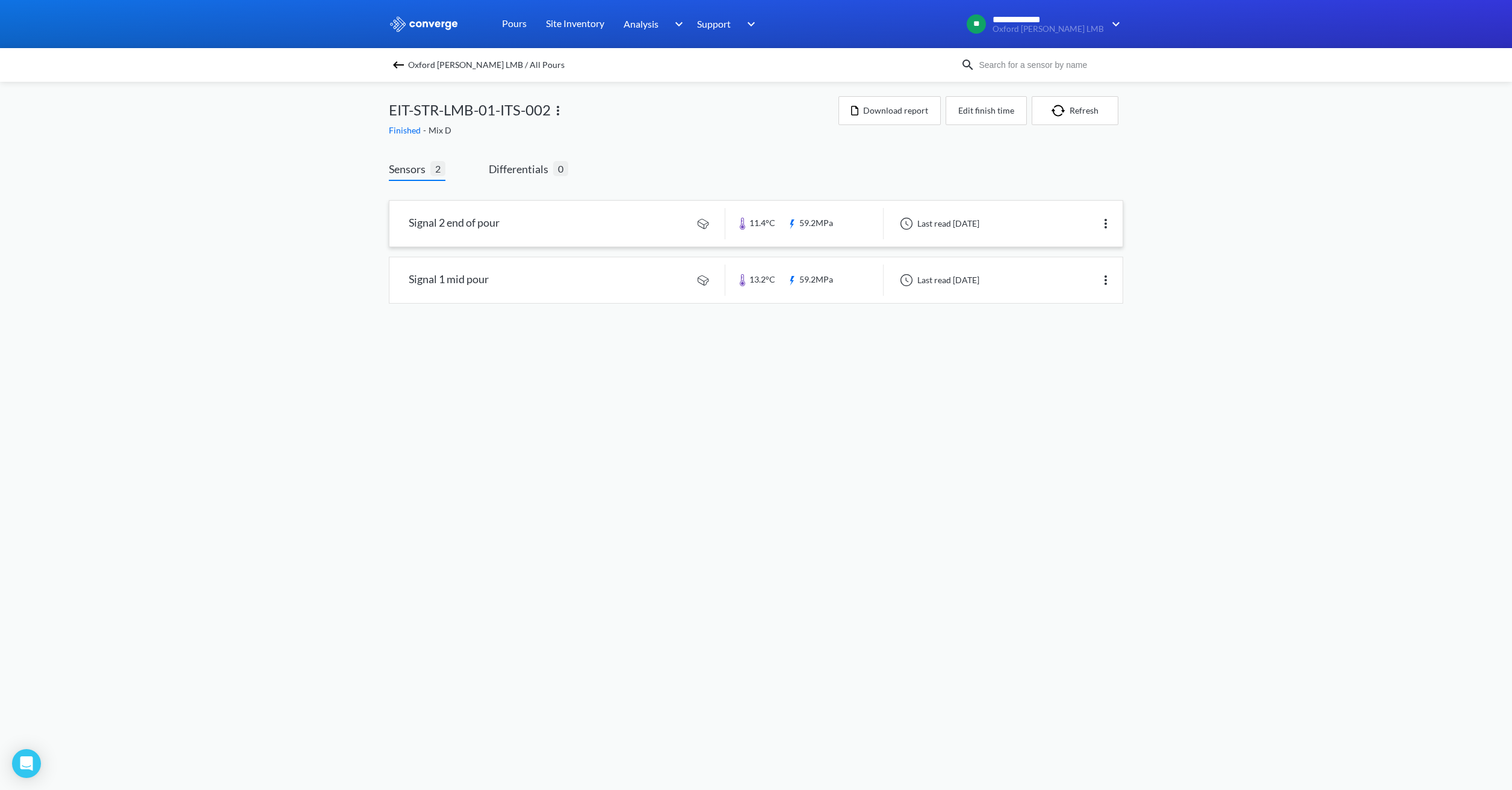
click at [578, 236] on link at bounding box center [756, 224] width 733 height 45
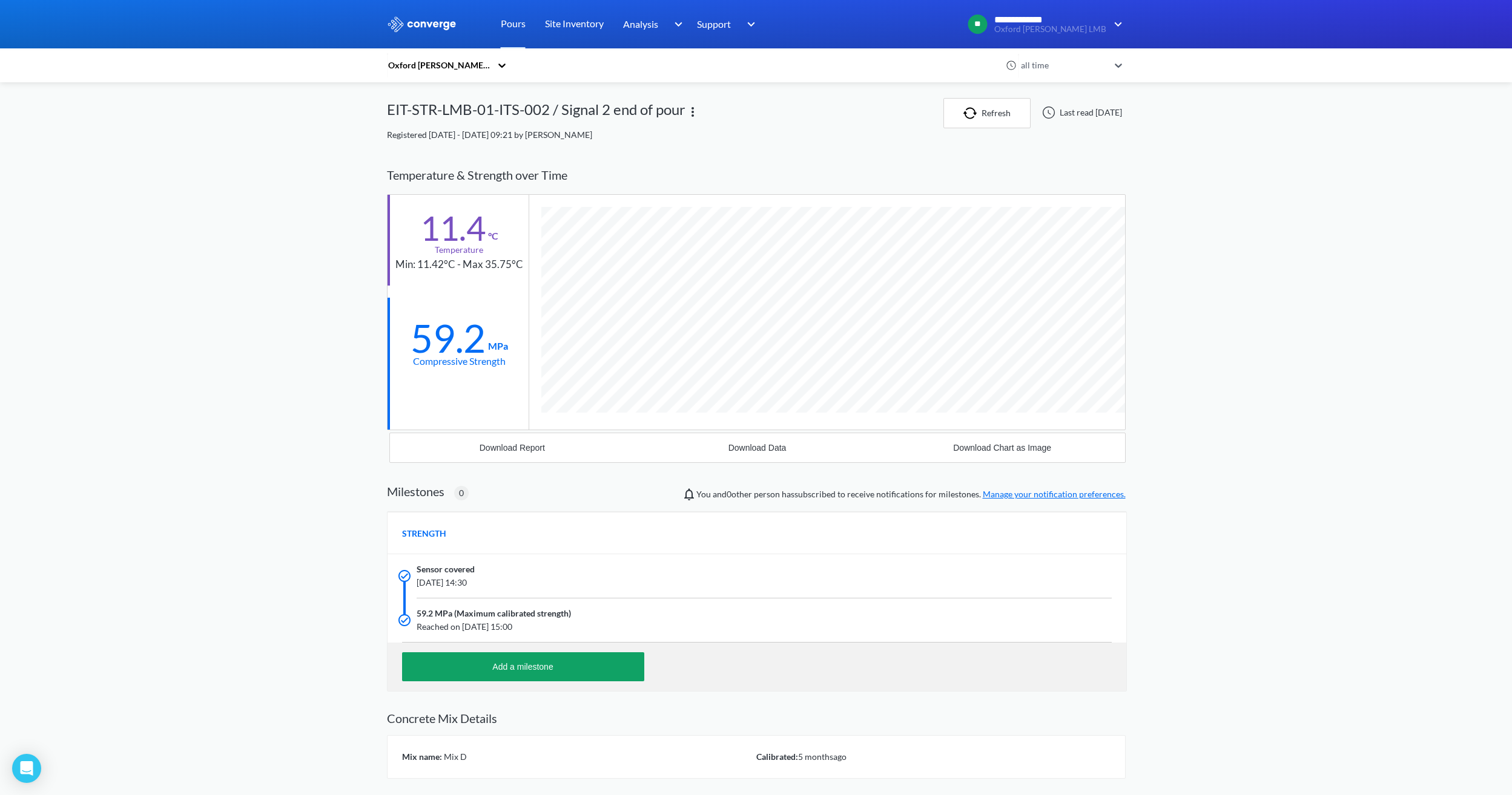
scroll to position [770, 739]
click at [284, 184] on div "**********" at bounding box center [756, 438] width 1512 height 877
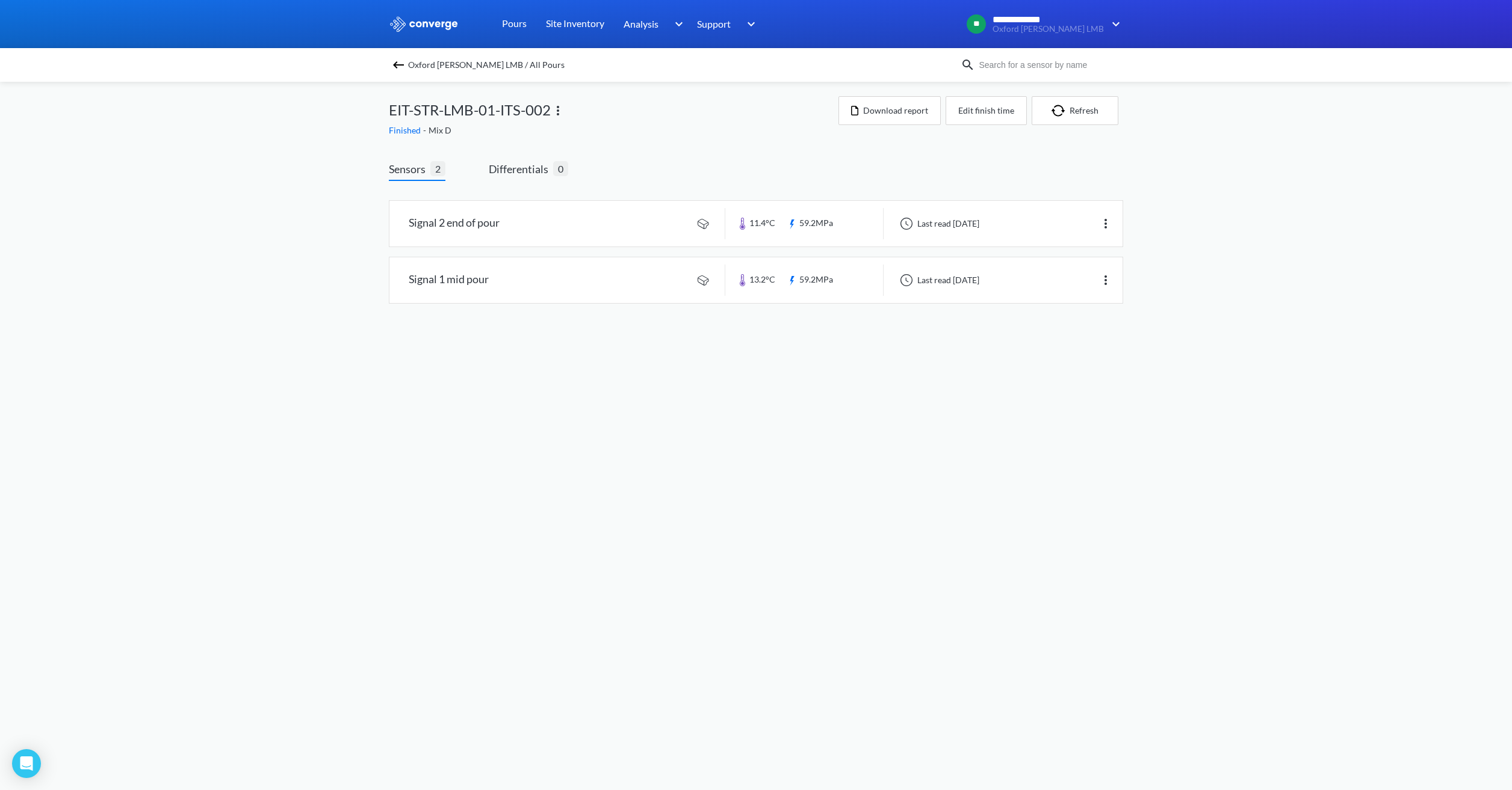
click at [473, 60] on span "Oxford [PERSON_NAME] LMB / All Pours" at bounding box center [486, 65] width 156 height 16
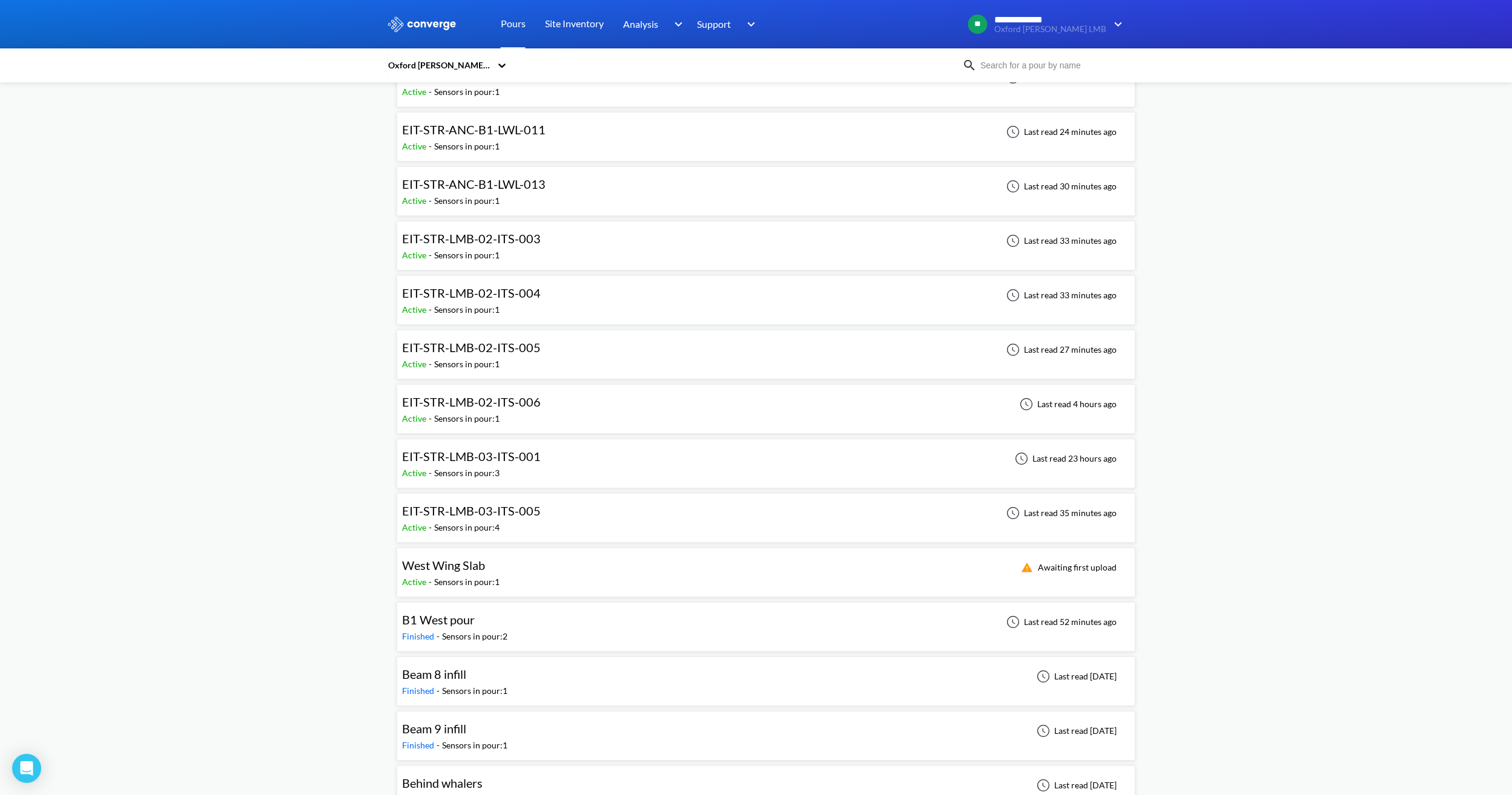
scroll to position [302, 0]
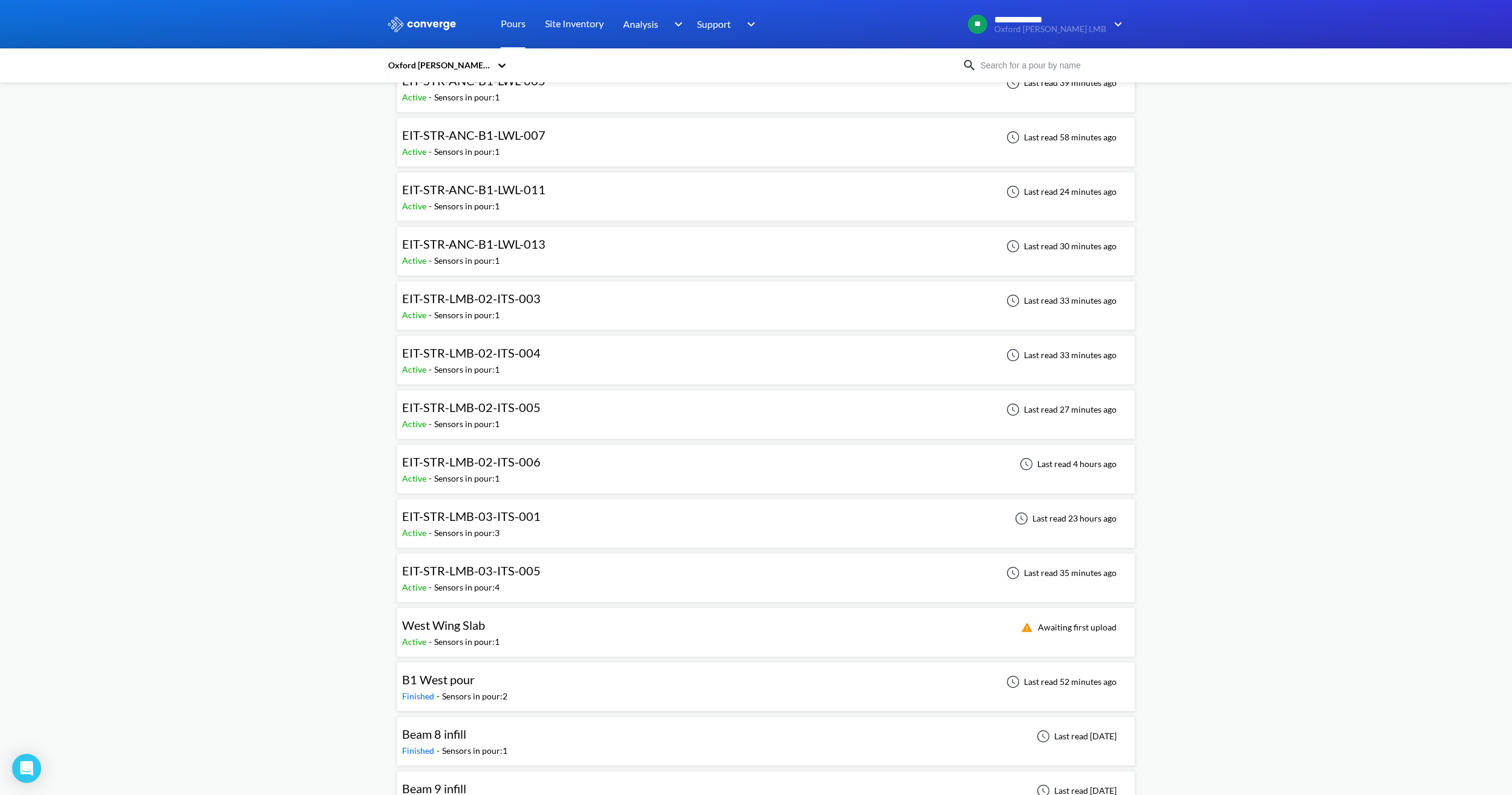
click at [541, 296] on div "EIT-STR-LMB-02-ITS-003" at bounding box center [474, 298] width 145 height 18
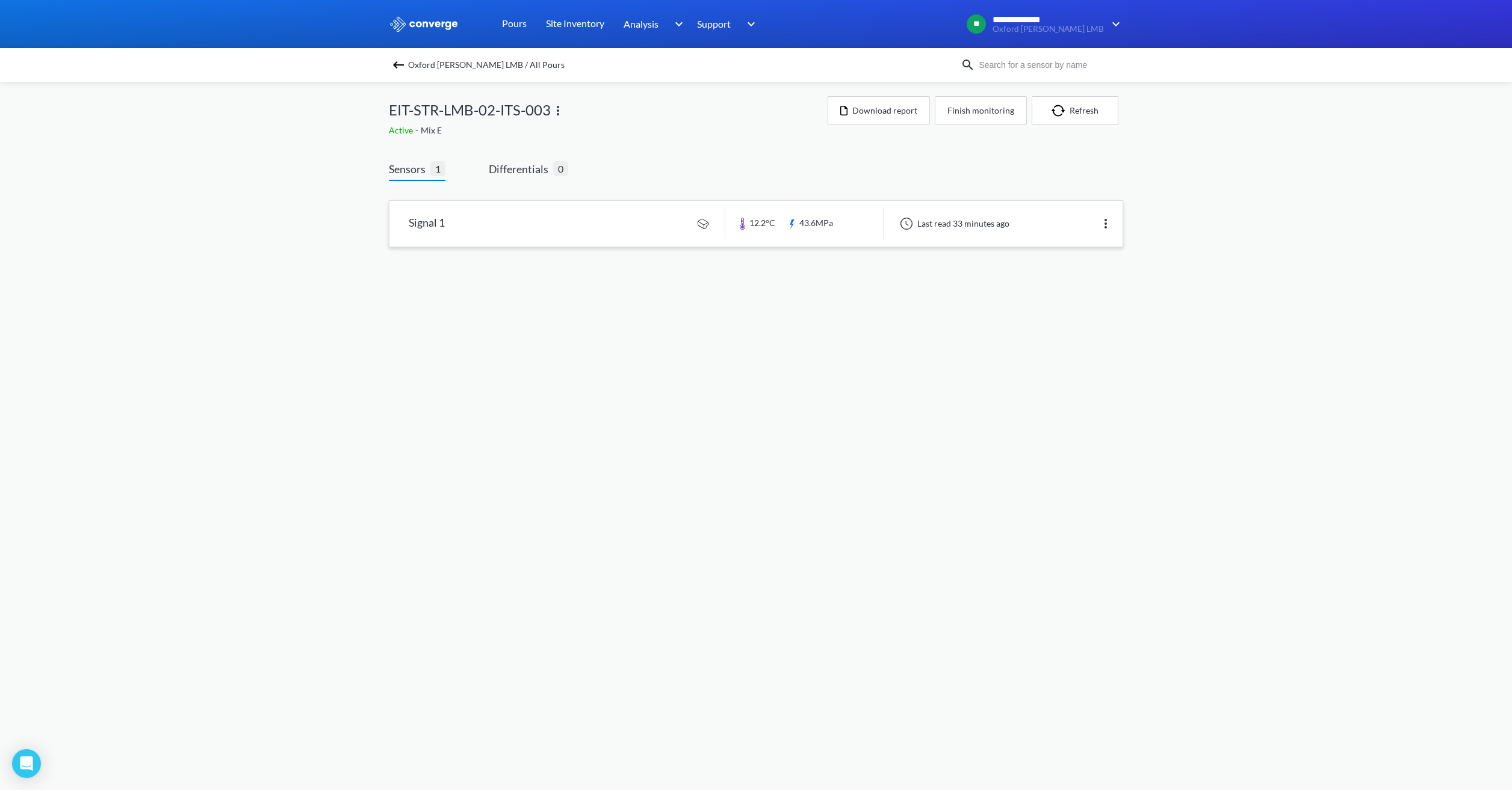
click at [570, 226] on link at bounding box center [756, 224] width 733 height 45
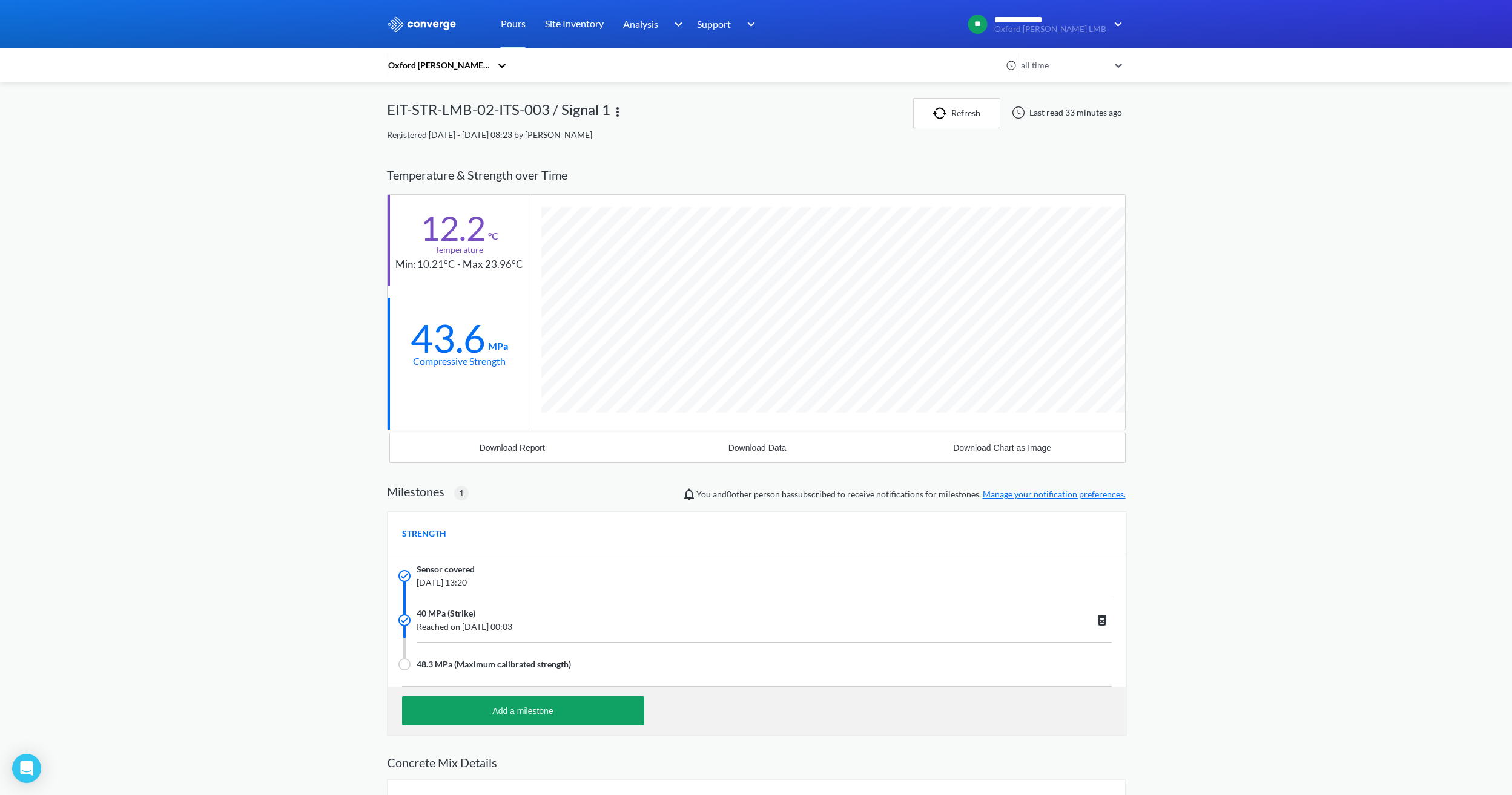
scroll to position [813, 739]
